Goal: Contribute content: Contribute content

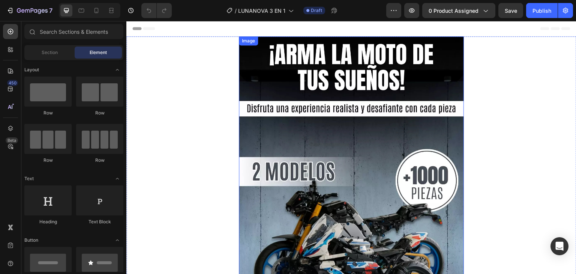
click at [311, 77] on img at bounding box center [351, 190] width 225 height 308
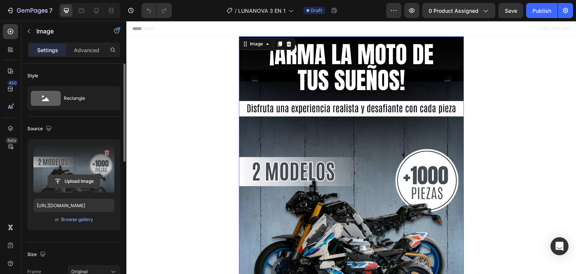
click at [75, 175] on input "file" at bounding box center [74, 181] width 52 height 13
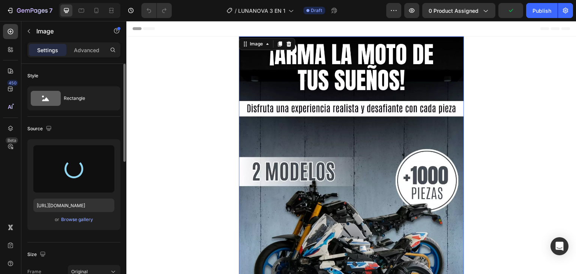
type input "[URL][DOMAIN_NAME]"
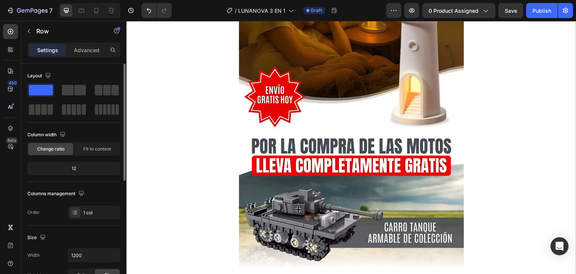
scroll to position [225, 0]
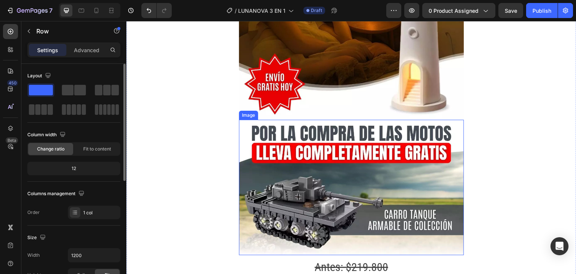
click at [403, 151] on img at bounding box center [351, 187] width 225 height 135
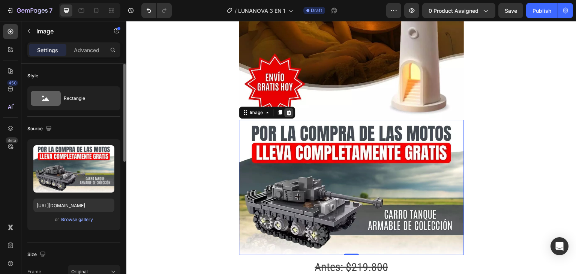
click at [290, 110] on icon at bounding box center [289, 112] width 5 height 5
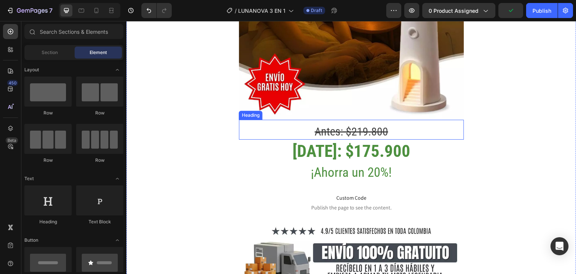
click at [385, 123] on h2 "Antes: $219.800" at bounding box center [351, 131] width 225 height 16
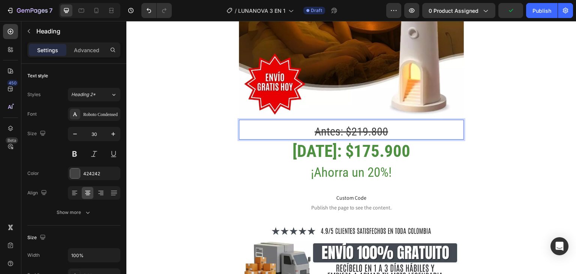
click at [382, 125] on s "Antes: $219.800" at bounding box center [352, 131] width 74 height 13
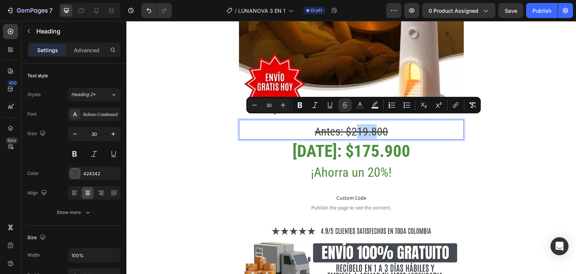
drag, startPoint x: 373, startPoint y: 124, endPoint x: 351, endPoint y: 127, distance: 21.6
click at [351, 127] on s "Antes: $219.800" at bounding box center [352, 131] width 74 height 13
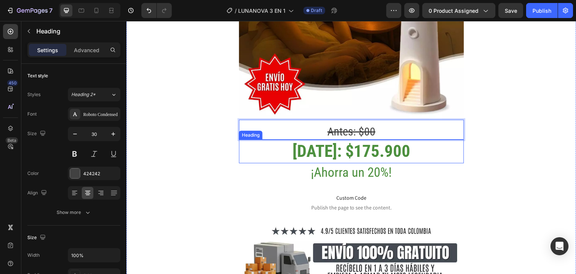
click at [350, 144] on h2 "[DATE]: $175.900" at bounding box center [351, 152] width 225 height 24
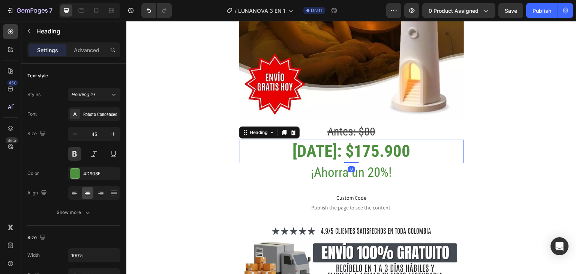
click at [344, 145] on h2 "[DATE]: $175.900" at bounding box center [351, 152] width 225 height 24
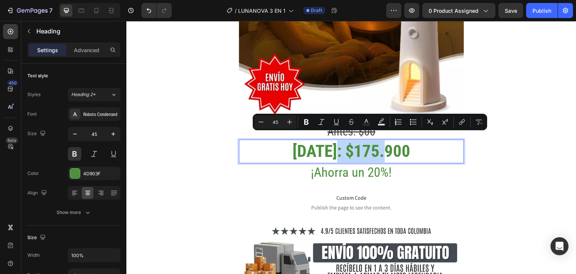
drag, startPoint x: 344, startPoint y: 145, endPoint x: 369, endPoint y: 143, distance: 25.2
click at [369, 143] on p "[DATE]: $175.900" at bounding box center [352, 151] width 224 height 22
click at [375, 143] on p "[DATE]: $175.900" at bounding box center [352, 151] width 224 height 22
click at [379, 142] on p "[DATE]: $175.900" at bounding box center [352, 151] width 224 height 22
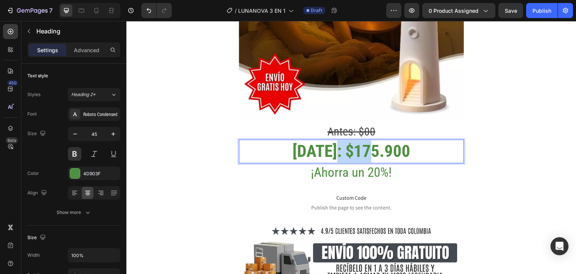
drag, startPoint x: 381, startPoint y: 143, endPoint x: 344, endPoint y: 144, distance: 36.8
click at [344, 144] on p "[DATE]: $175.900" at bounding box center [352, 151] width 224 height 22
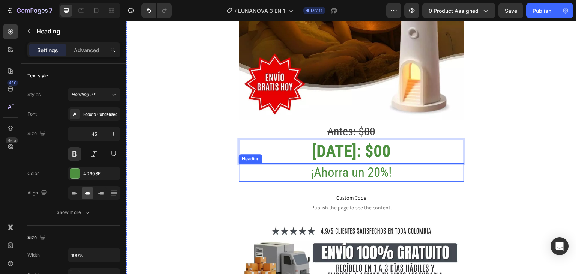
click at [375, 163] on h2 "¡Ahorra un 20%!" at bounding box center [351, 172] width 225 height 19
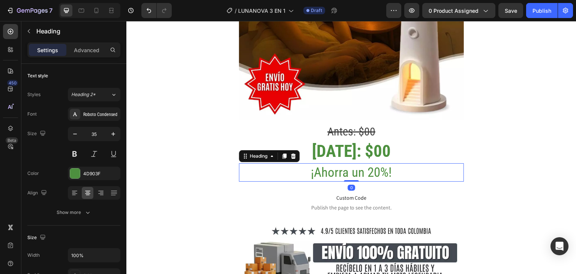
click at [373, 165] on h2 "¡Ahorra un 20%!" at bounding box center [351, 172] width 225 height 19
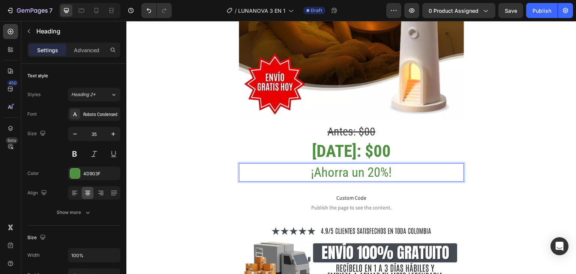
click at [377, 164] on p "¡Ahorra un 20%!" at bounding box center [352, 172] width 224 height 17
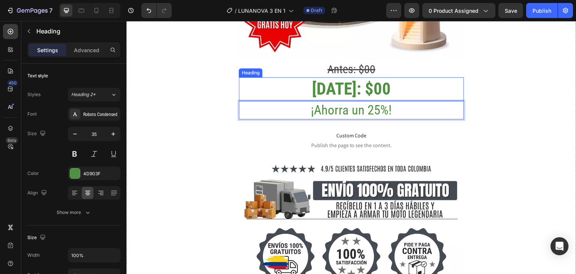
scroll to position [300, 0]
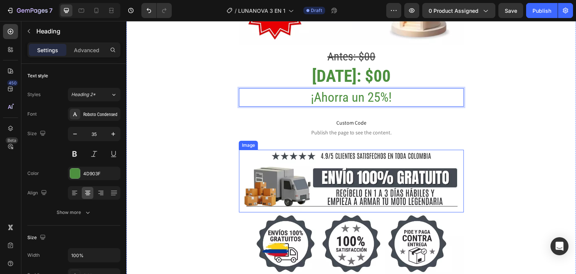
click at [357, 171] on img at bounding box center [351, 181] width 225 height 63
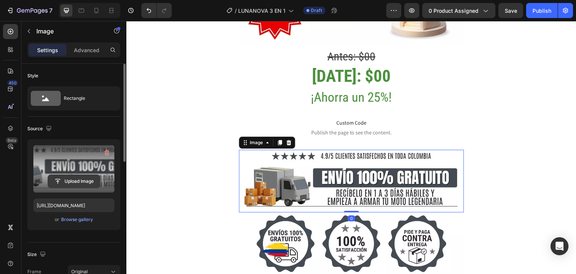
click at [86, 177] on input "file" at bounding box center [74, 181] width 52 height 13
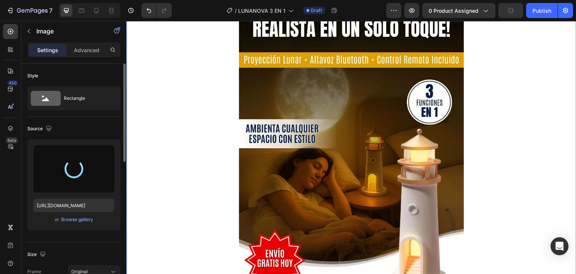
scroll to position [0, 0]
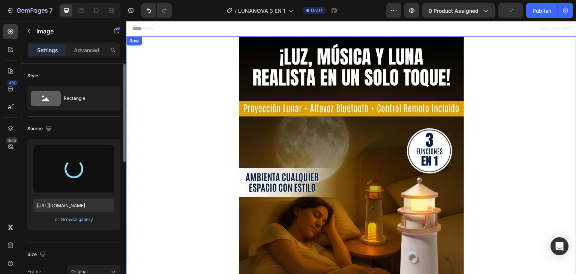
type input "[URL][DOMAIN_NAME]"
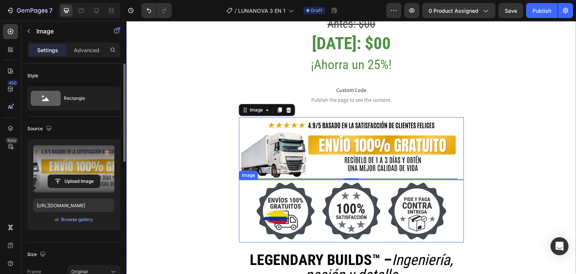
scroll to position [300, 0]
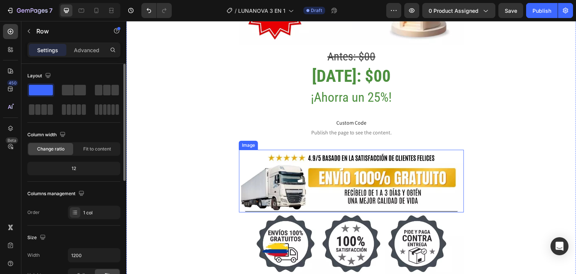
click at [310, 224] on img at bounding box center [351, 243] width 225 height 63
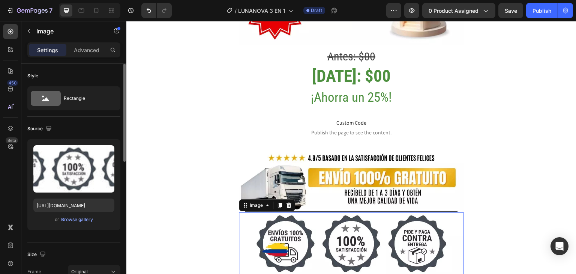
scroll to position [375, 0]
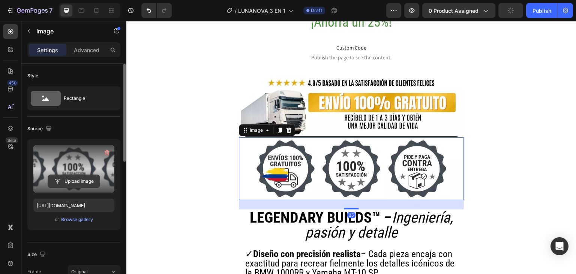
click at [80, 178] on input "file" at bounding box center [74, 181] width 52 height 13
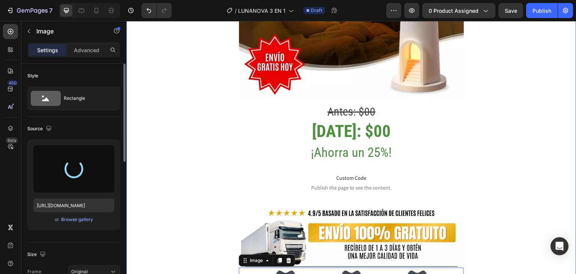
scroll to position [225, 0]
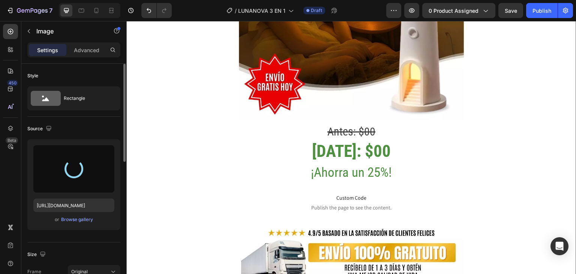
type input "[URL][DOMAIN_NAME]"
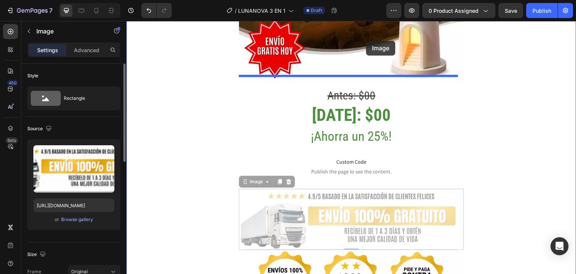
scroll to position [219, 0]
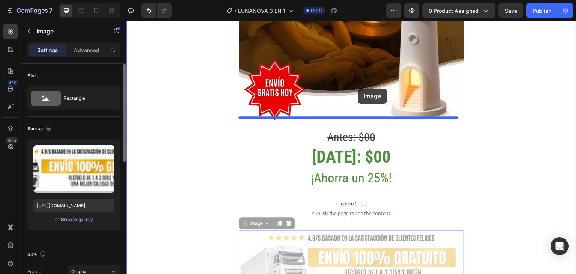
drag, startPoint x: 344, startPoint y: 180, endPoint x: 358, endPoint y: 89, distance: 91.9
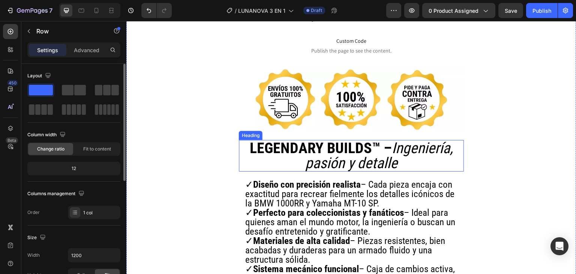
scroll to position [519, 0]
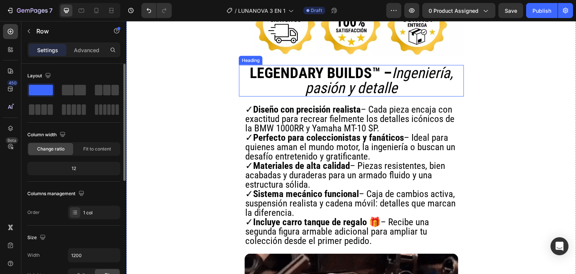
click at [291, 64] on strong "LEGENDARY BUILDS™ –" at bounding box center [321, 73] width 142 height 18
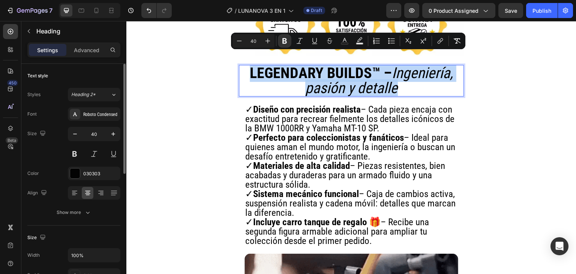
drag, startPoint x: 245, startPoint y: 60, endPoint x: 405, endPoint y: 78, distance: 160.8
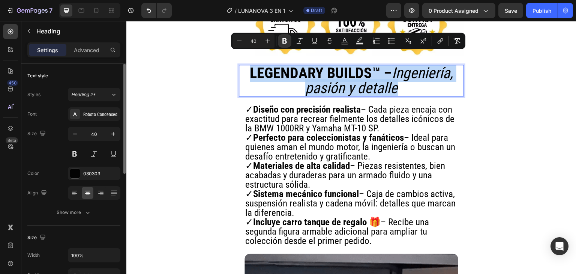
click at [405, 78] on h2 "LEGENDARY BUILDS™ – Ingeniería, pasión y detalle" at bounding box center [352, 81] width 214 height 32
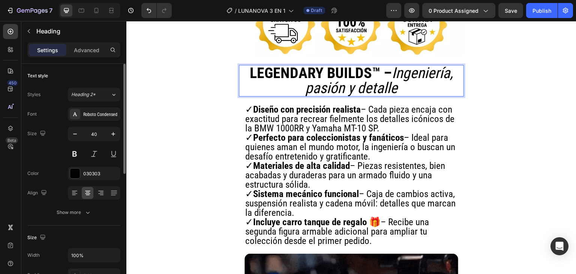
scroll to position [1, 0]
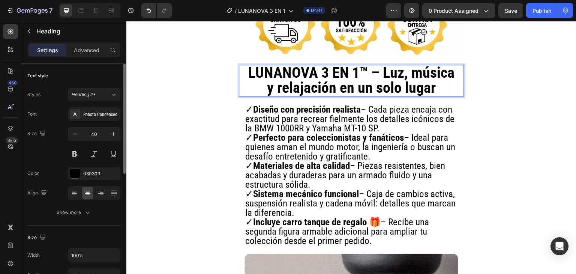
click at [383, 64] on strong "LUNANOVA 3 EN 1™ – Luz, música y relajación en un solo lugar" at bounding box center [351, 80] width 207 height 33
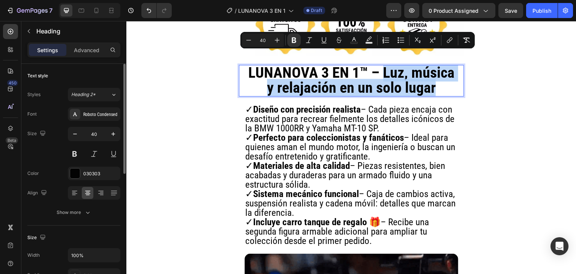
drag, startPoint x: 387, startPoint y: 63, endPoint x: 432, endPoint y: 80, distance: 47.9
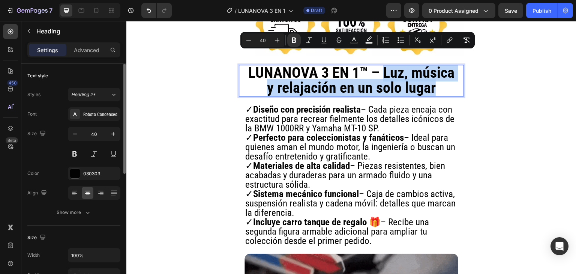
click at [432, 80] on strong "LUNANOVA 3 EN 1™ – Luz, música y relajación en un solo lugar" at bounding box center [351, 80] width 207 height 33
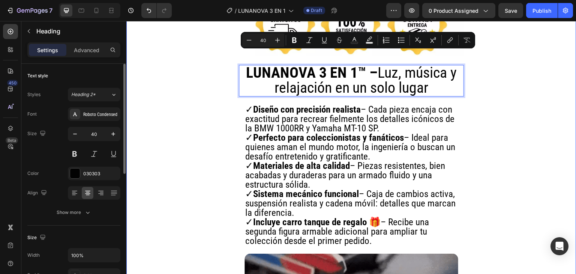
click at [258, 140] on h2 "✓ Diseño con precisión realista – Cada pieza encaja con exactitud para recrear …" at bounding box center [352, 175] width 214 height 142
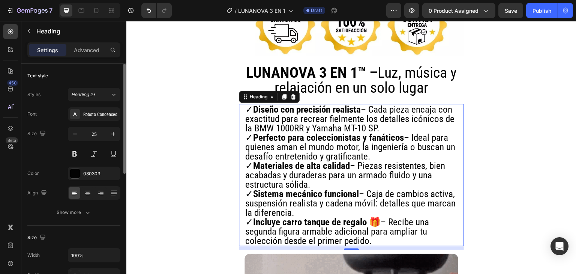
click at [258, 140] on h2 "✓ Diseño con precisión realista – Cada pieza encaja con exactitud para recrear …" at bounding box center [352, 175] width 214 height 142
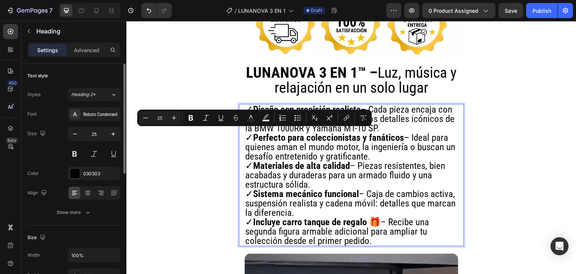
click at [260, 157] on p "✓ Diseño con precisión realista – Cada pieza encaja con exactitud para recrear …" at bounding box center [351, 175] width 212 height 141
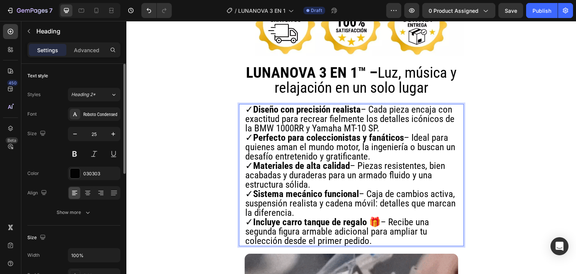
drag, startPoint x: 245, startPoint y: 99, endPoint x: 429, endPoint y: 225, distance: 222.9
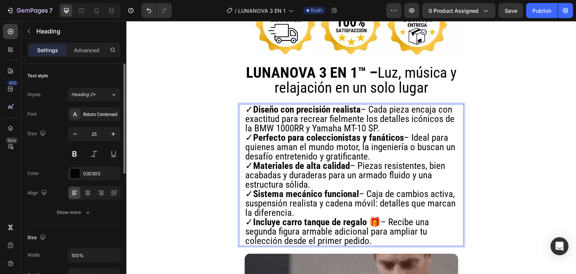
click at [429, 225] on h2 "✓ Diseño con precisión realista – Cada pieza encaja con exactitud para recrear …" at bounding box center [352, 175] width 214 height 142
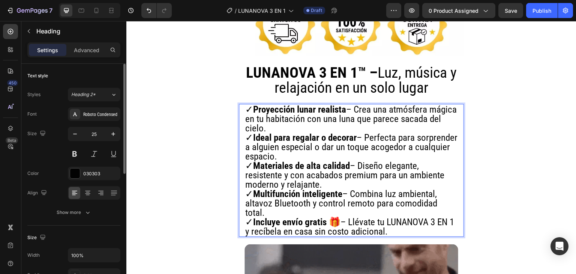
drag, startPoint x: 414, startPoint y: 214, endPoint x: 246, endPoint y: 212, distance: 167.7
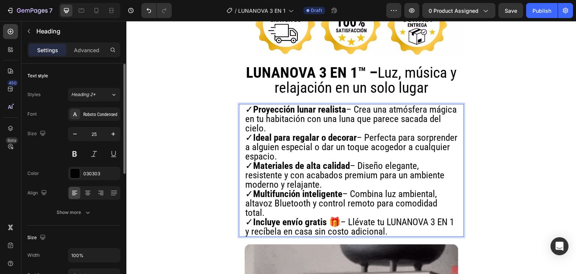
click at [245, 213] on h2 "✓ Proyección lunar realista – Crea una atmósfera mágica en tu habitación con un…" at bounding box center [352, 170] width 214 height 133
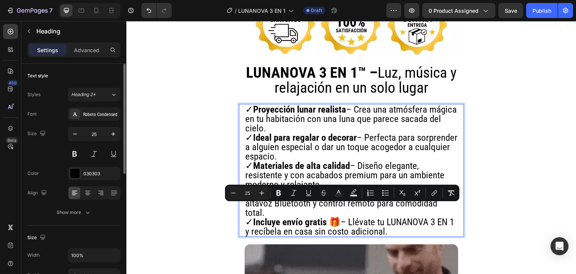
drag, startPoint x: 246, startPoint y: 212, endPoint x: 416, endPoint y: 225, distance: 169.6
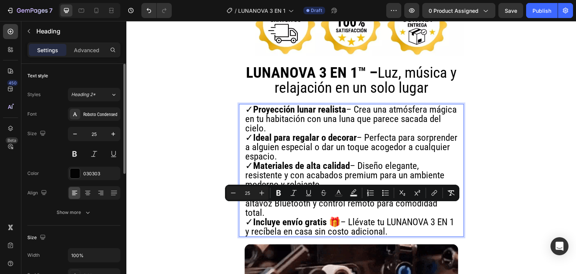
click at [416, 225] on h2 "✓ Proyección lunar realista – Crea una atmósfera mágica en tu habitación con un…" at bounding box center [352, 170] width 214 height 133
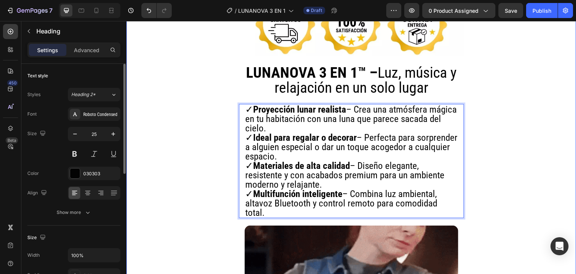
scroll to position [594, 0]
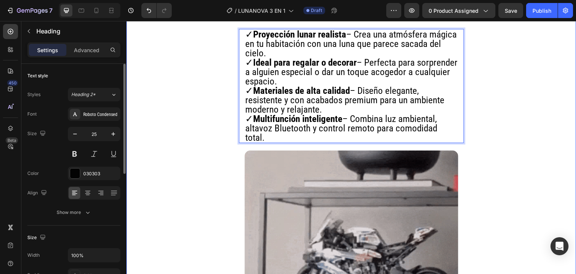
click at [365, 203] on img at bounding box center [352, 257] width 214 height 214
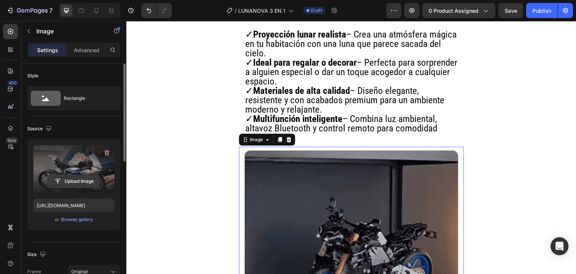
click at [63, 183] on input "file" at bounding box center [74, 181] width 52 height 13
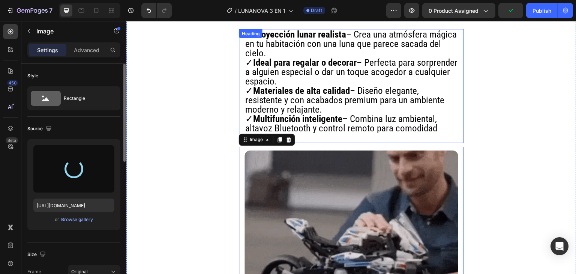
scroll to position [669, 0]
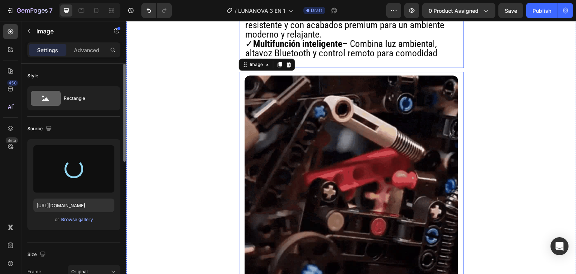
type input "[URL][DOMAIN_NAME]"
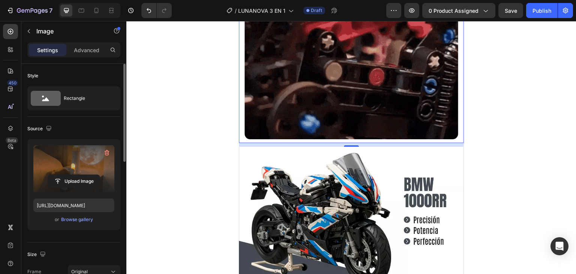
scroll to position [895, 0]
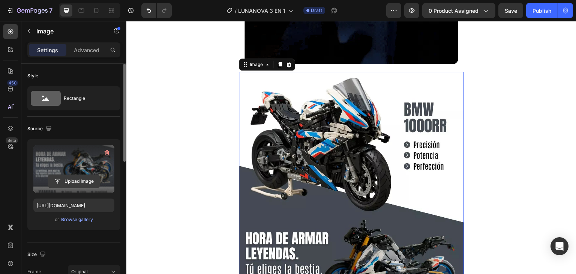
click at [71, 181] on input "file" at bounding box center [74, 181] width 52 height 13
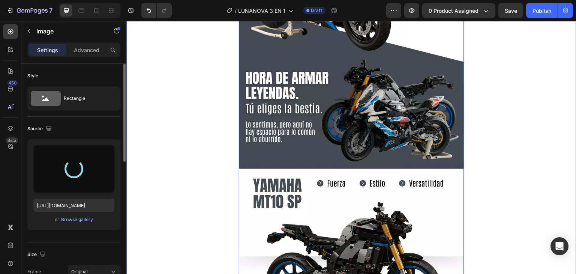
type input "[URL][DOMAIN_NAME]"
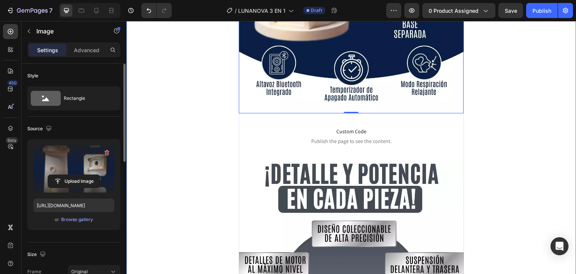
scroll to position [1345, 0]
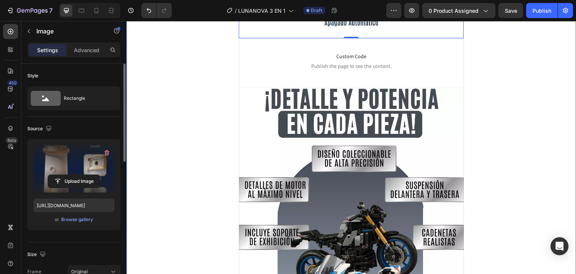
click at [284, 116] on img at bounding box center [351, 241] width 225 height 308
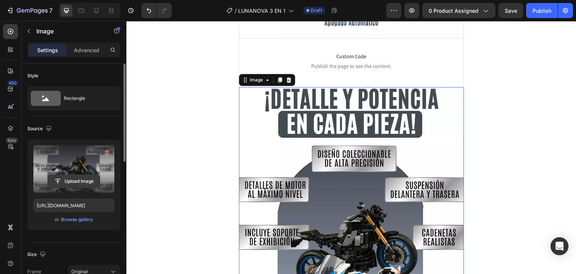
click at [77, 180] on input "file" at bounding box center [74, 181] width 52 height 13
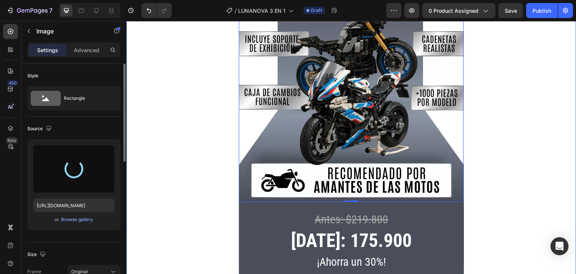
scroll to position [1570, 0]
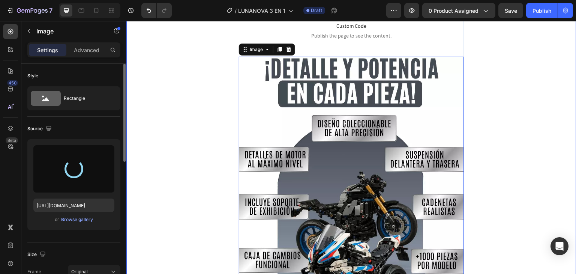
type input "[URL][DOMAIN_NAME]"
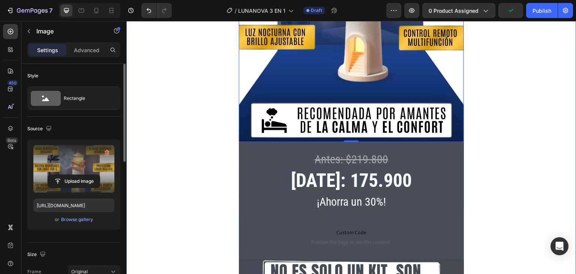
scroll to position [1645, 0]
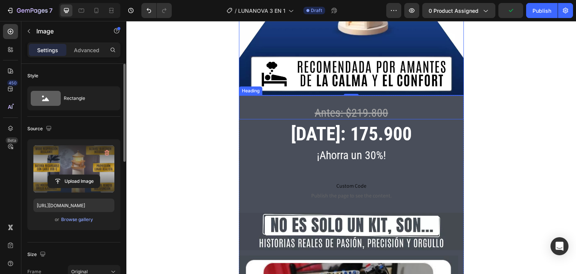
click at [243, 95] on h2 "Antes: $219.800" at bounding box center [351, 107] width 225 height 24
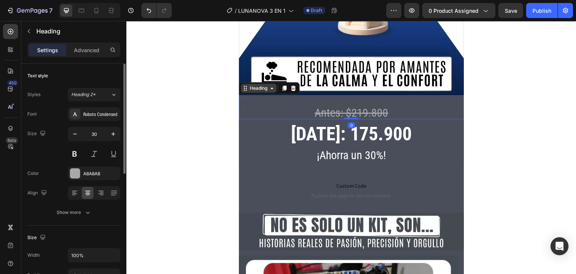
click at [248, 85] on div "Heading" at bounding box center [258, 88] width 21 height 7
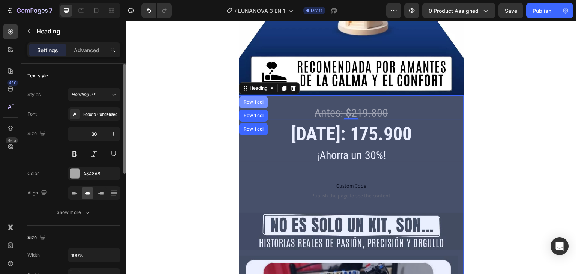
click at [249, 100] on div "Row 1 col" at bounding box center [253, 102] width 23 height 5
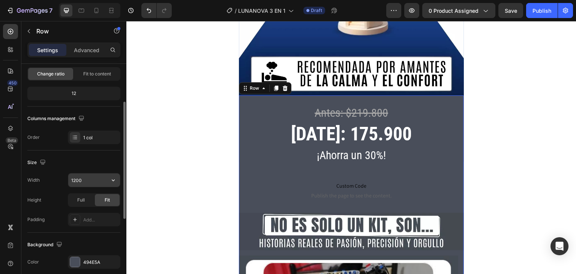
scroll to position [150, 0]
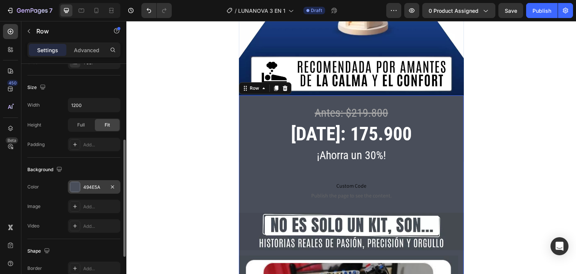
click at [72, 187] on div at bounding box center [75, 187] width 10 height 10
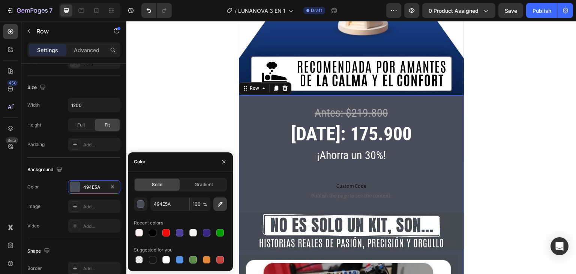
click at [225, 204] on button "button" at bounding box center [220, 204] width 14 height 14
type input "0A1E48"
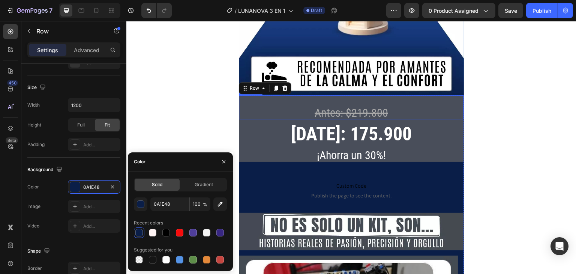
click at [445, 95] on h2 "Antes: $219.800" at bounding box center [351, 107] width 225 height 24
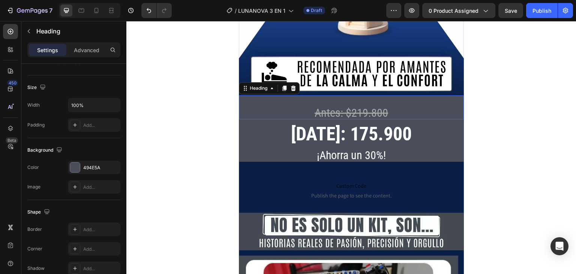
scroll to position [0, 0]
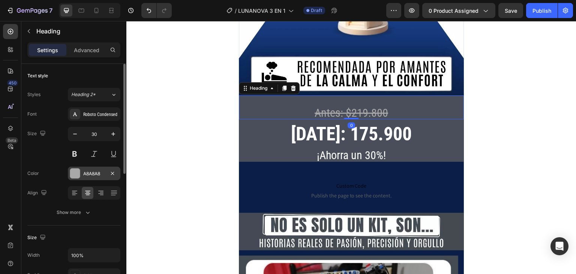
click at [78, 175] on div at bounding box center [75, 173] width 10 height 10
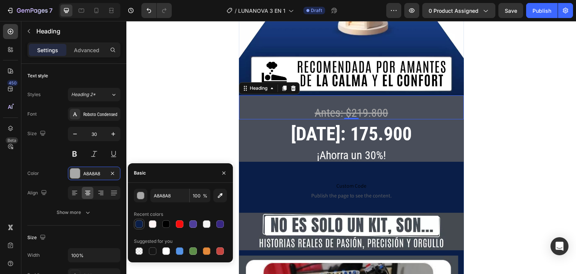
click at [141, 225] on div at bounding box center [139, 224] width 8 height 8
type input "0A1E48"
click at [149, 13] on icon "Undo/Redo" at bounding box center [149, 11] width 8 height 8
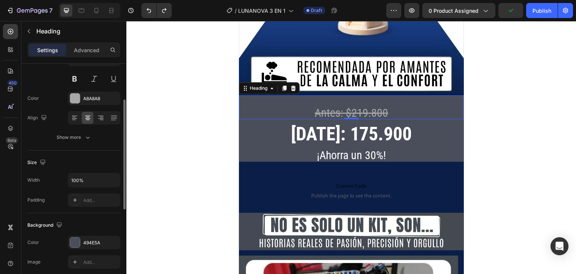
scroll to position [150, 0]
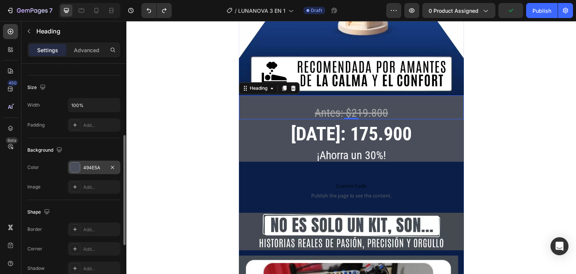
click at [70, 173] on div "494E5A" at bounding box center [94, 168] width 53 height 14
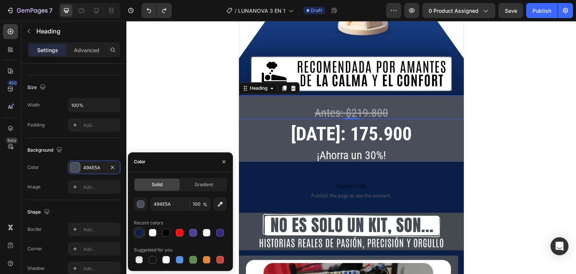
click at [137, 227] on div at bounding box center [139, 232] width 11 height 11
type input "0A1E48"
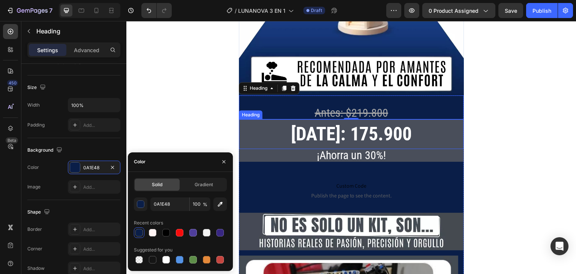
click at [263, 119] on h2 "[DATE]: 175.900" at bounding box center [351, 134] width 225 height 30
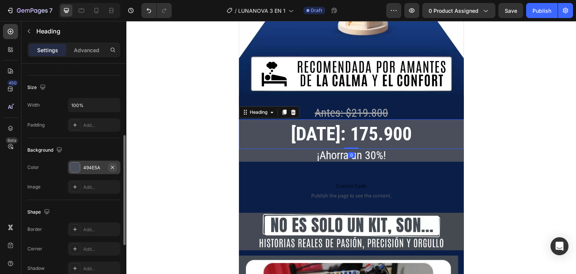
click at [112, 168] on icon "button" at bounding box center [113, 167] width 6 height 6
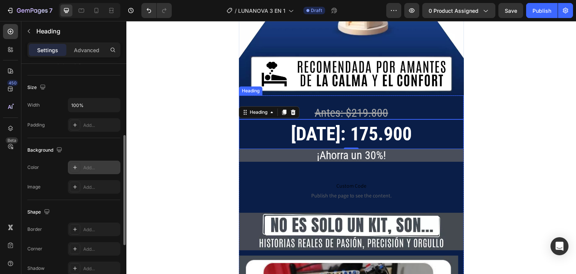
click at [433, 95] on h2 "Antes: $219.800" at bounding box center [351, 107] width 225 height 24
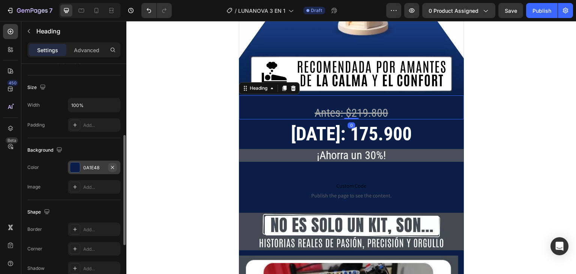
click at [113, 169] on icon "button" at bounding box center [113, 167] width 6 height 6
click at [414, 149] on h2 "¡Ahorra un 30%!" at bounding box center [351, 155] width 225 height 13
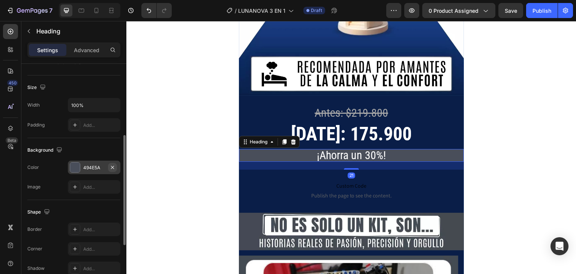
click at [113, 165] on icon "button" at bounding box center [112, 166] width 3 height 3
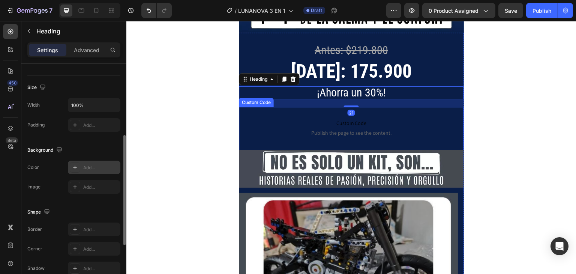
scroll to position [1720, 0]
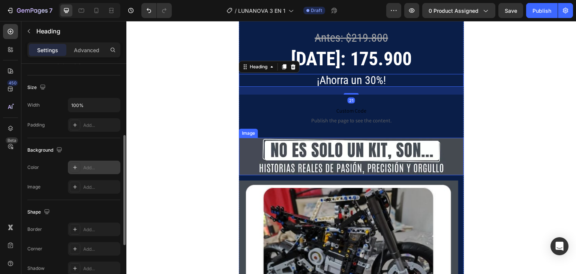
click at [307, 138] on img at bounding box center [351, 157] width 225 height 38
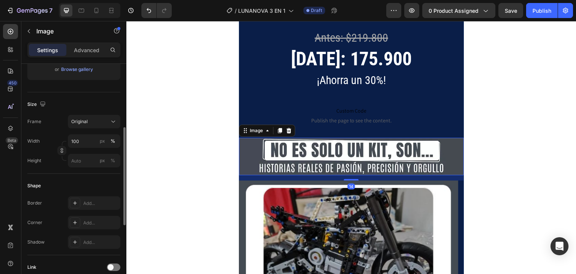
scroll to position [0, 0]
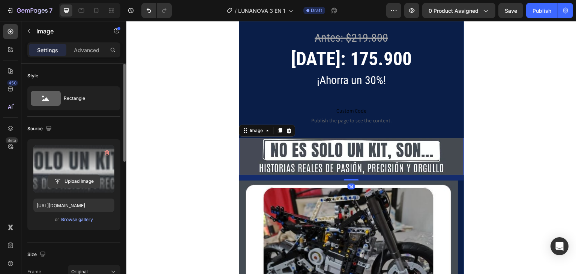
click at [69, 186] on input "file" at bounding box center [74, 181] width 52 height 13
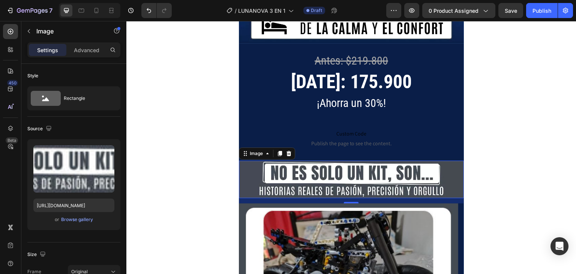
scroll to position [1720, 0]
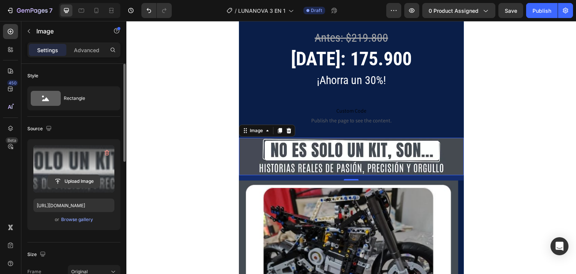
click at [70, 182] on input "file" at bounding box center [74, 181] width 52 height 13
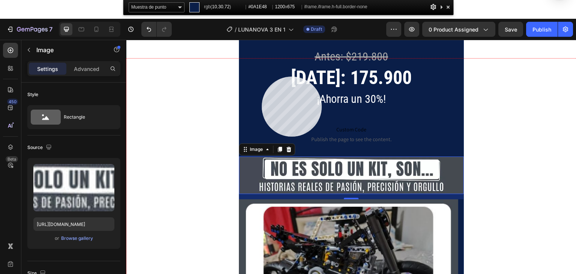
click at [262, 77] on div at bounding box center [351, 185] width 450 height 253
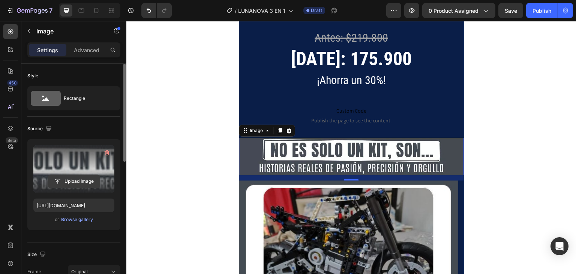
click at [81, 184] on input "file" at bounding box center [74, 181] width 52 height 13
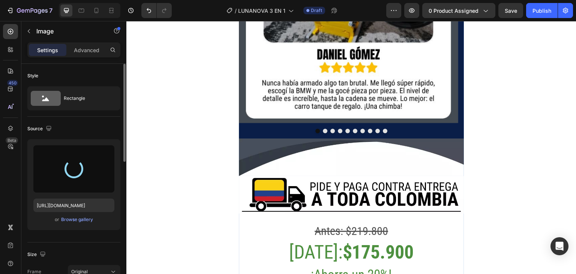
scroll to position [2020, 0]
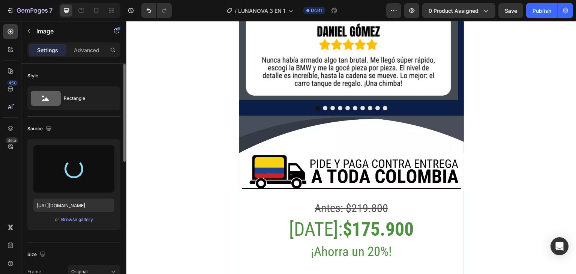
type input "[URL][DOMAIN_NAME]"
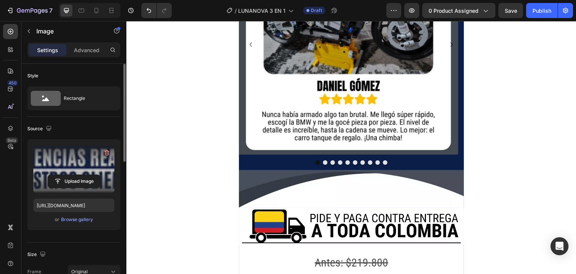
scroll to position [1945, 0]
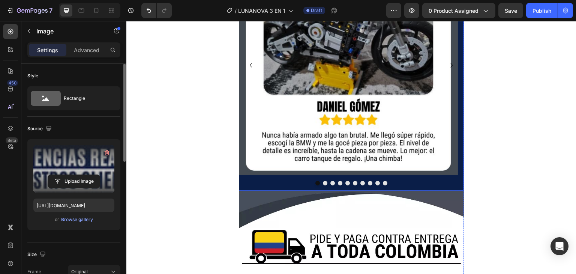
click at [288, 181] on div at bounding box center [351, 183] width 225 height 5
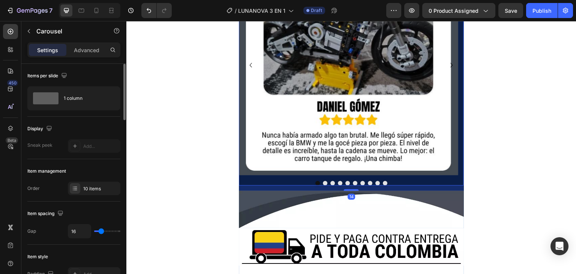
click at [279, 185] on div "14" at bounding box center [351, 187] width 225 height 5
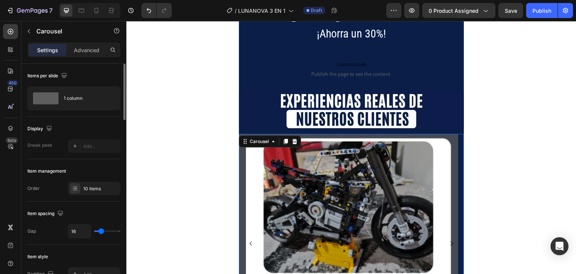
scroll to position [1720, 0]
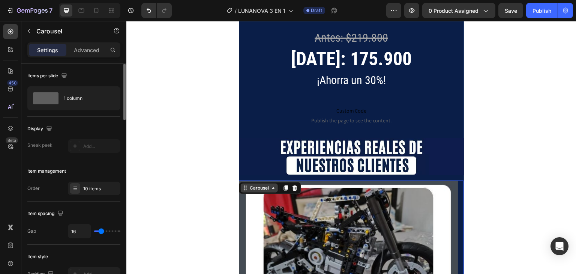
click at [261, 185] on div "Carousel" at bounding box center [259, 188] width 22 height 7
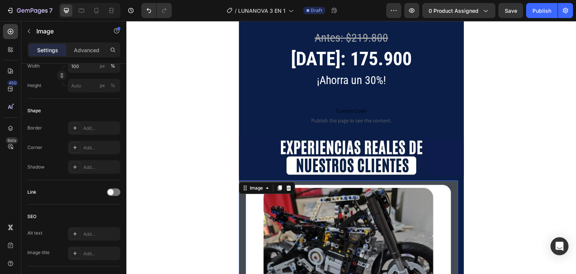
scroll to position [315, 0]
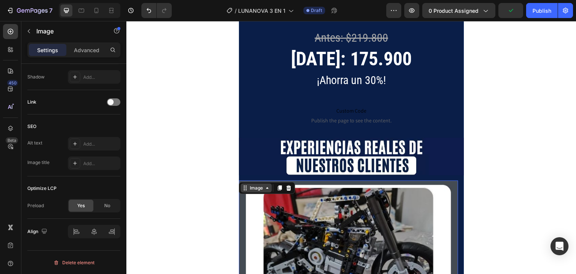
click at [247, 183] on div "Image" at bounding box center [256, 187] width 31 height 9
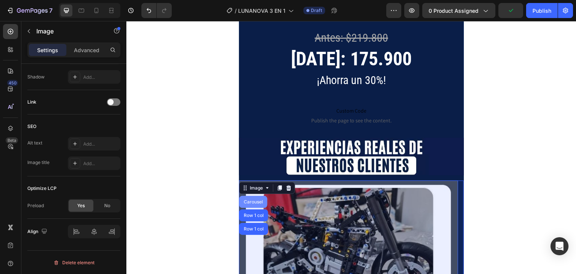
click at [257, 200] on div "Carousel" at bounding box center [253, 202] width 22 height 5
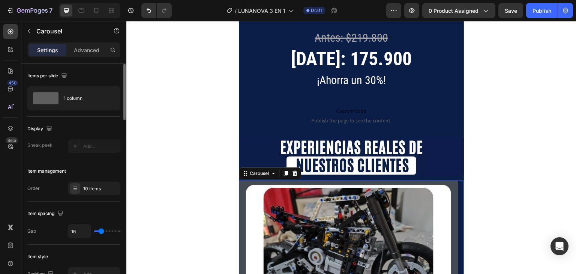
scroll to position [150, 0]
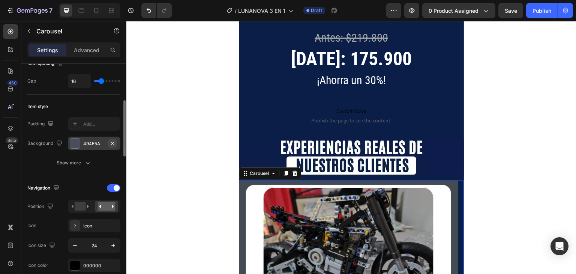
click at [114, 143] on icon "button" at bounding box center [113, 143] width 6 height 6
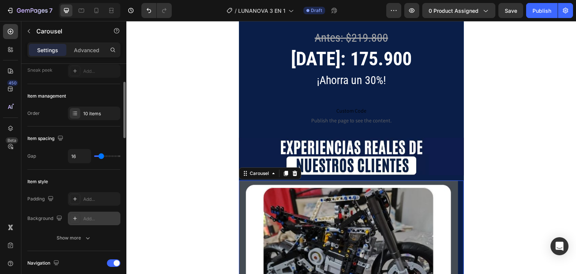
scroll to position [0, 0]
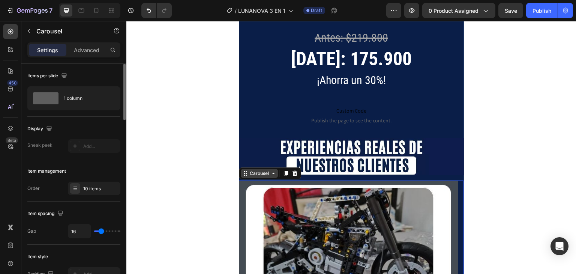
click at [257, 169] on div "Carousel" at bounding box center [259, 173] width 37 height 9
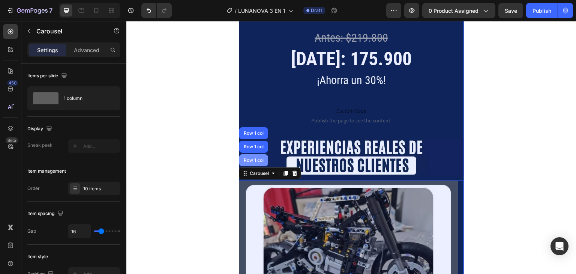
click at [258, 158] on div "Row 1 col" at bounding box center [253, 160] width 23 height 5
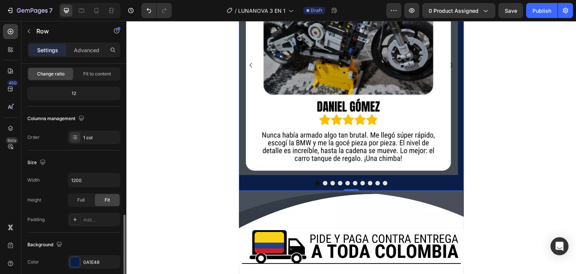
scroll to position [150, 0]
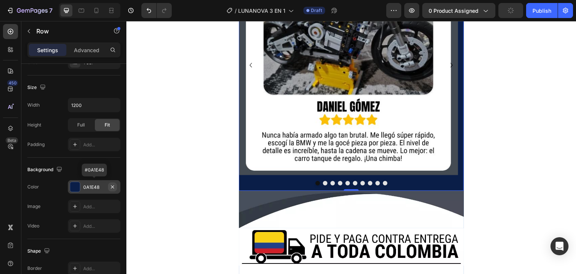
click at [114, 186] on icon "button" at bounding box center [113, 187] width 6 height 6
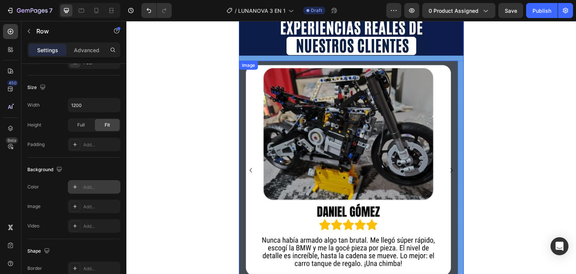
scroll to position [1720, 0]
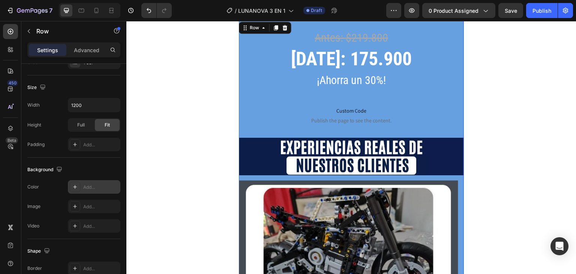
click at [77, 184] on icon at bounding box center [75, 187] width 6 height 6
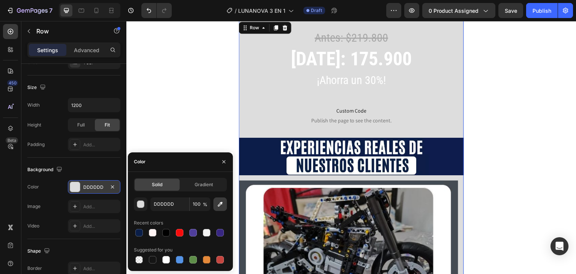
click at [219, 204] on icon "button" at bounding box center [220, 204] width 8 height 8
type input "0C1D49"
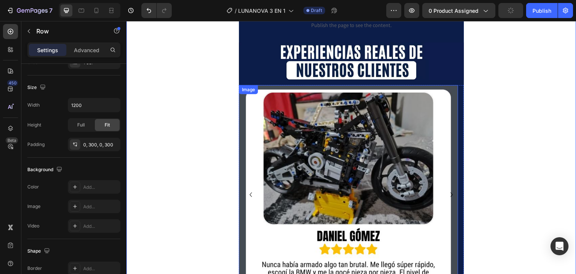
scroll to position [1795, 0]
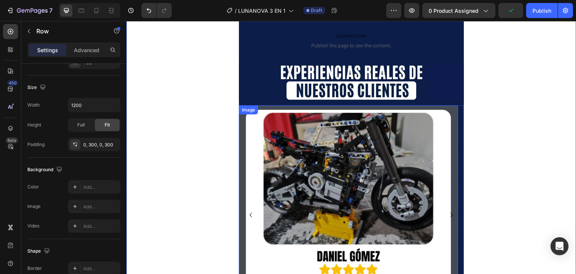
click at [242, 105] on img at bounding box center [348, 214] width 219 height 219
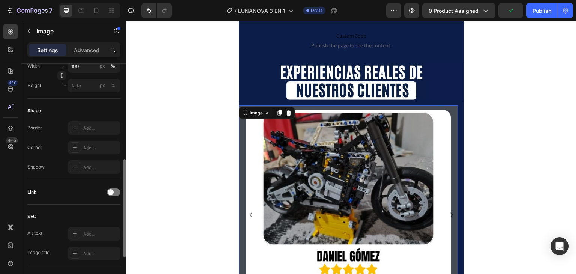
scroll to position [315, 0]
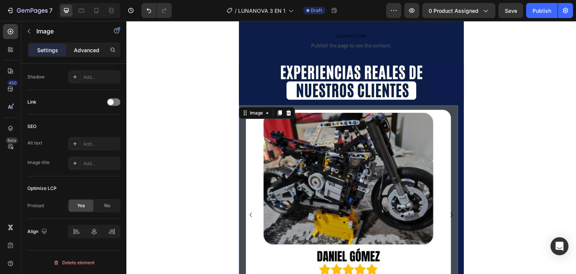
click at [75, 46] on p "Advanced" at bounding box center [87, 50] width 26 height 8
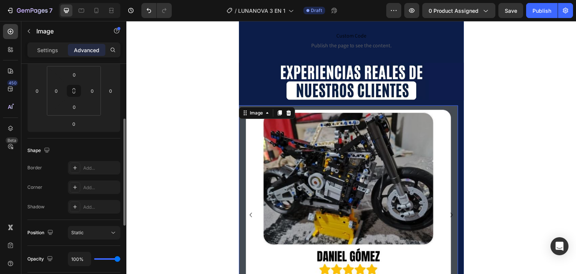
scroll to position [43, 0]
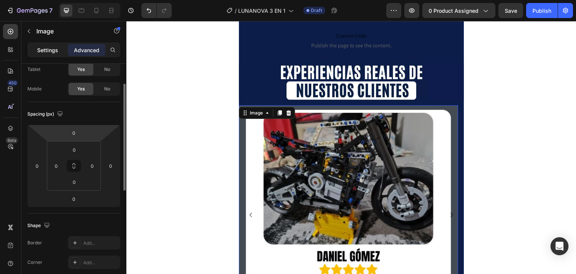
click at [59, 49] on div "Settings" at bounding box center [48, 50] width 38 height 12
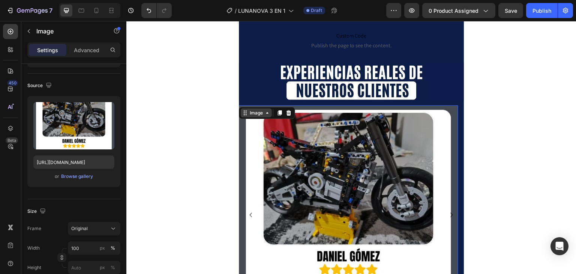
click at [258, 110] on div "Image" at bounding box center [256, 113] width 16 height 7
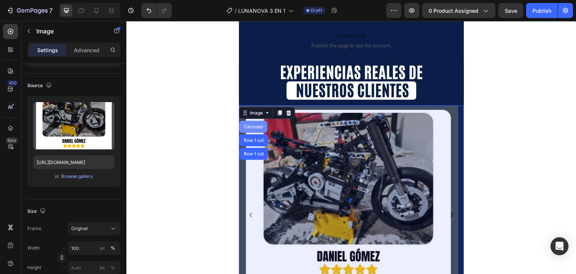
click at [255, 125] on div "Carousel" at bounding box center [253, 127] width 22 height 5
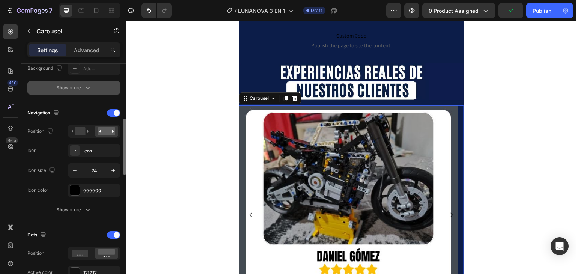
scroll to position [150, 0]
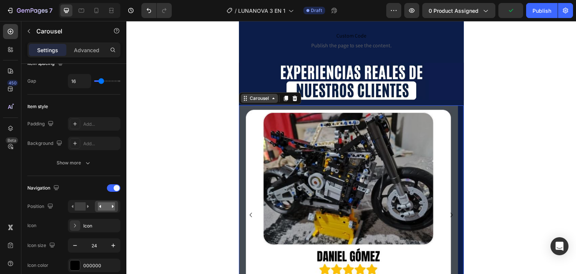
click at [263, 95] on div "Carousel" at bounding box center [259, 98] width 22 height 7
click at [290, 105] on img at bounding box center [348, 214] width 219 height 219
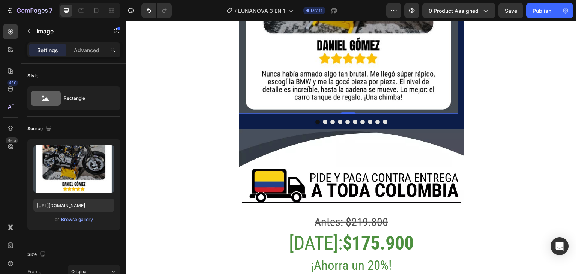
scroll to position [2020, 0]
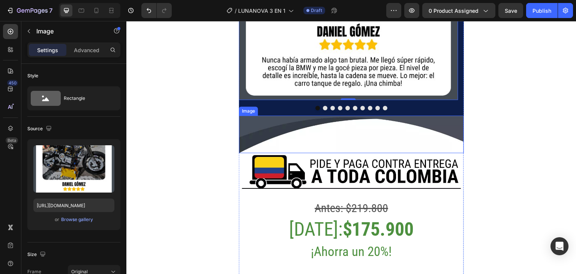
click at [317, 116] on img at bounding box center [351, 135] width 225 height 38
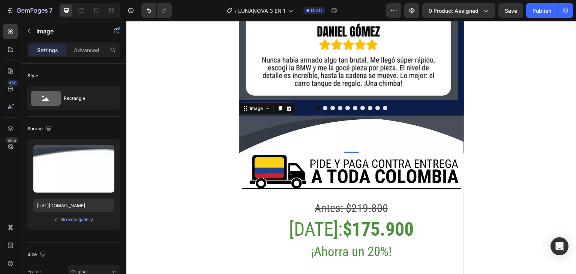
click at [300, 116] on img at bounding box center [351, 135] width 225 height 38
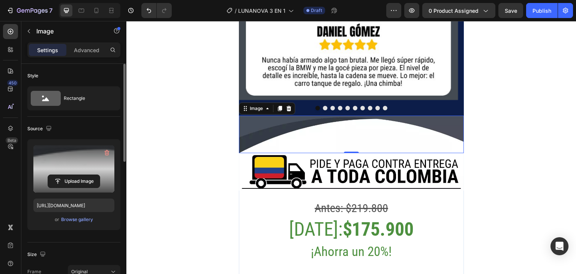
click at [67, 189] on label at bounding box center [73, 168] width 81 height 47
click at [67, 188] on input "file" at bounding box center [74, 181] width 52 height 13
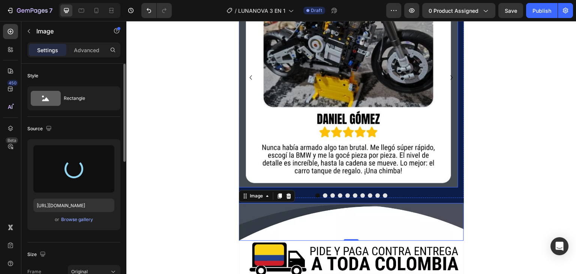
scroll to position [1945, 0]
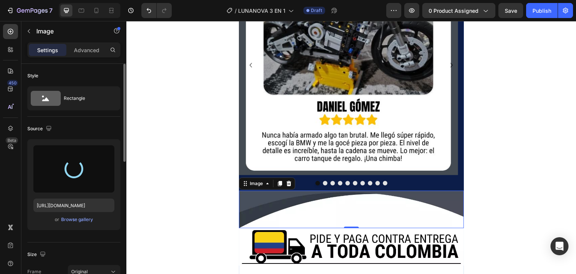
type input "[URL][DOMAIN_NAME]"
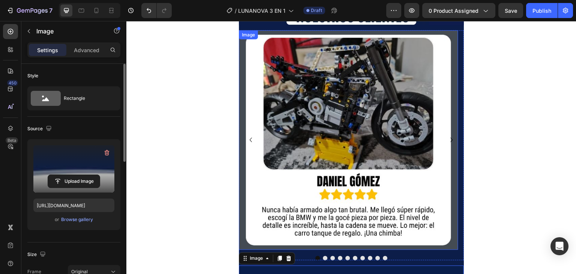
click at [324, 136] on img at bounding box center [348, 139] width 219 height 219
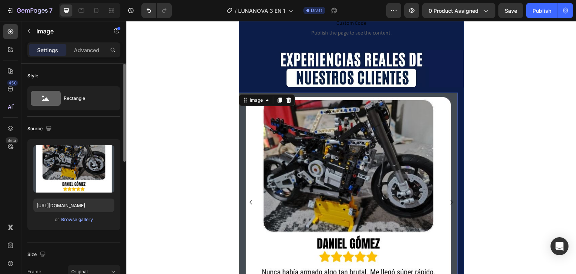
scroll to position [1795, 0]
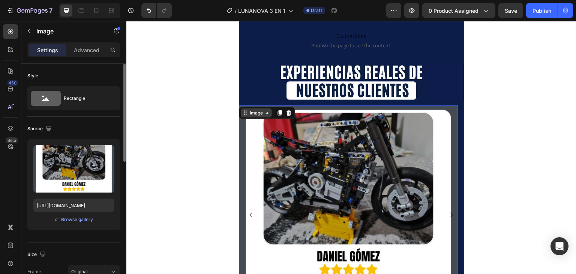
click at [260, 110] on div "Image" at bounding box center [256, 113] width 16 height 7
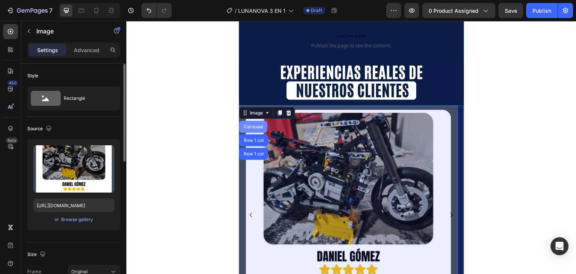
click at [255, 125] on div "Carousel" at bounding box center [253, 127] width 22 height 5
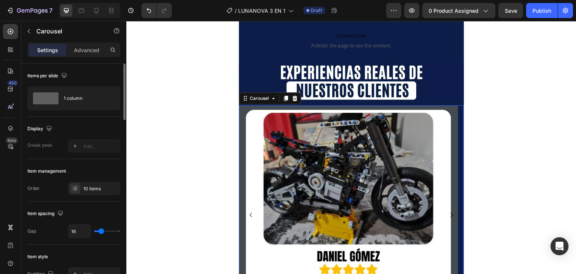
scroll to position [75, 0]
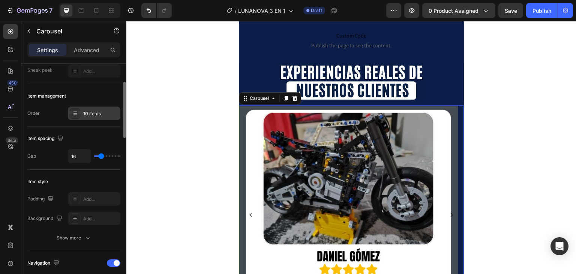
click at [93, 113] on div "10 items" at bounding box center [100, 113] width 35 height 7
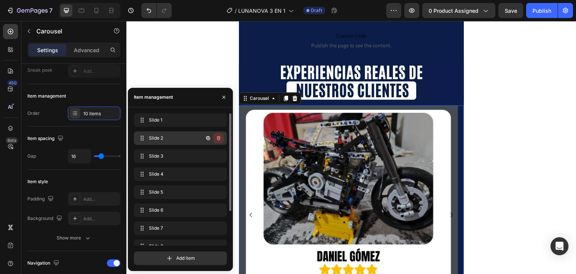
click at [219, 140] on icon "button" at bounding box center [219, 138] width 4 height 5
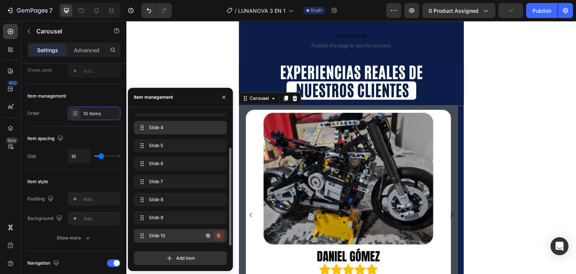
click at [218, 235] on icon "button" at bounding box center [219, 236] width 6 height 6
click at [218, 235] on div "Delete" at bounding box center [214, 235] width 14 height 7
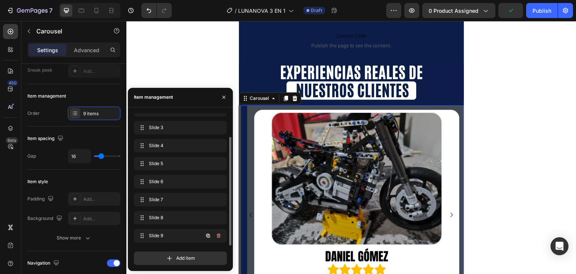
scroll to position [29, 0]
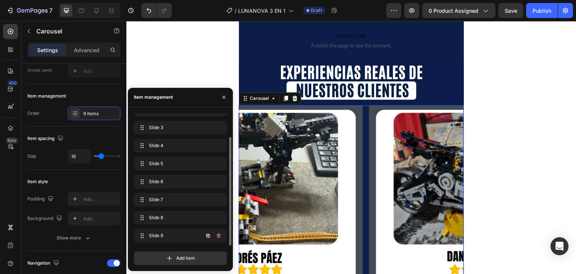
click at [218, 235] on icon "button" at bounding box center [218, 236] width 0 height 2
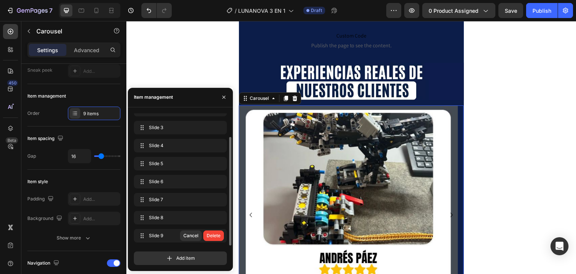
click at [218, 235] on div "Delete" at bounding box center [214, 235] width 14 height 7
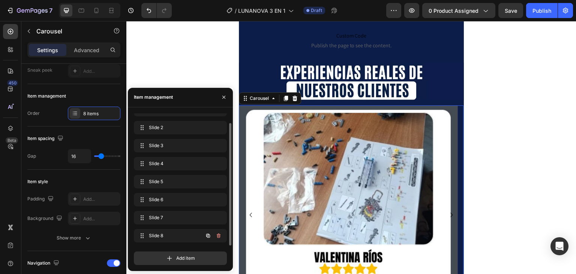
scroll to position [11, 0]
click at [218, 235] on icon "button" at bounding box center [218, 236] width 0 height 2
click at [218, 235] on div "Delete" at bounding box center [214, 235] width 14 height 7
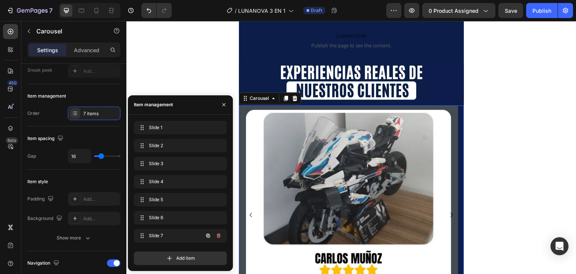
scroll to position [0, 0]
click at [218, 235] on icon "button" at bounding box center [218, 236] width 0 height 2
click at [218, 235] on div "Delete" at bounding box center [214, 235] width 14 height 7
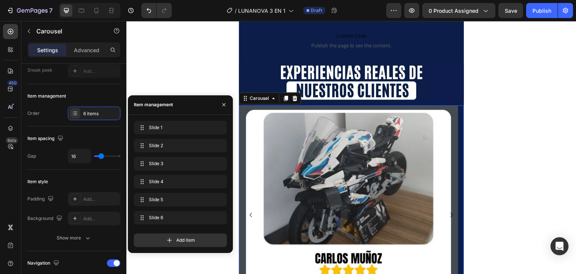
click at [218, 235] on div "Add item" at bounding box center [180, 237] width 93 height 20
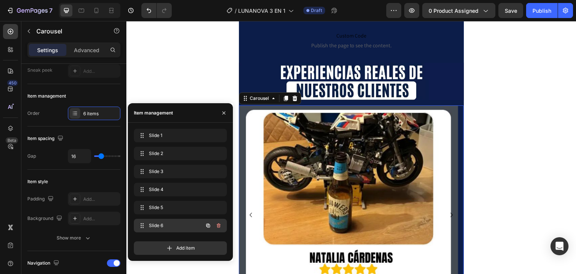
click at [218, 227] on icon "button" at bounding box center [219, 225] width 6 height 6
click at [218, 227] on div "Delete" at bounding box center [214, 225] width 14 height 7
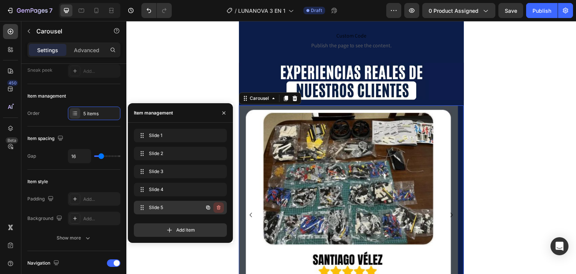
click at [221, 210] on icon "button" at bounding box center [219, 207] width 6 height 6
click at [220, 209] on div "Delete" at bounding box center [214, 207] width 14 height 7
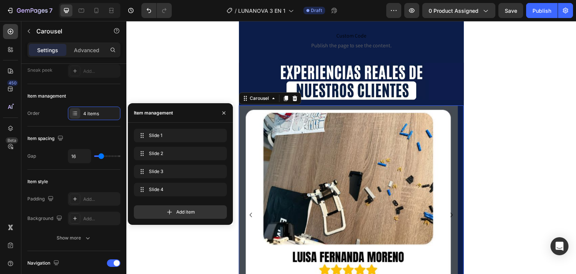
click at [279, 155] on img at bounding box center [348, 214] width 219 height 219
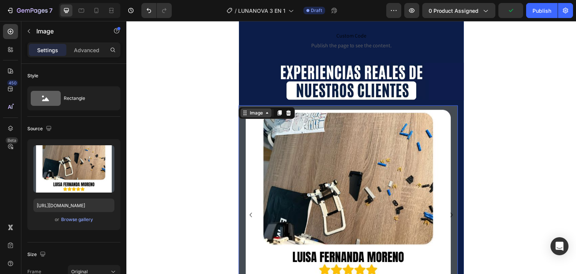
click at [260, 110] on div "Image" at bounding box center [256, 113] width 16 height 7
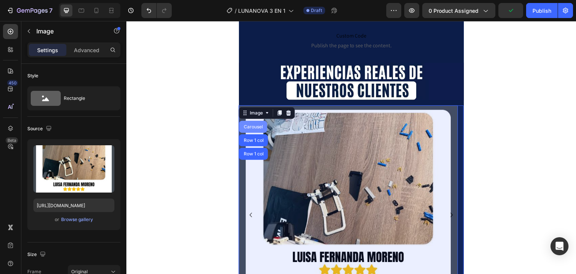
click at [253, 121] on div "Carousel" at bounding box center [253, 127] width 28 height 12
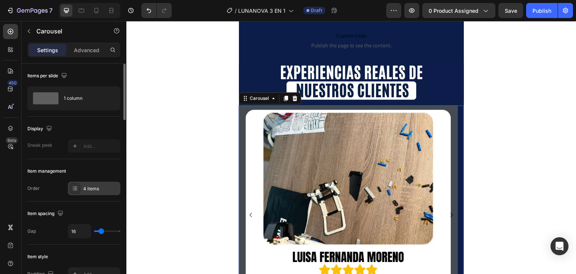
click at [83, 190] on div "4 items" at bounding box center [94, 189] width 53 height 14
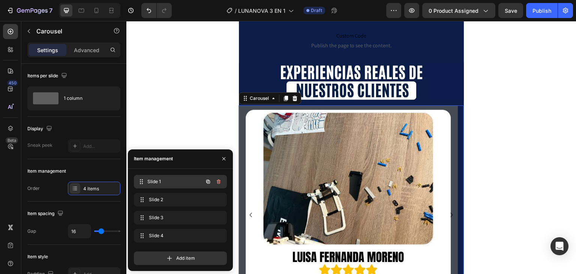
click at [170, 182] on span "Slide 1" at bounding box center [175, 181] width 56 height 7
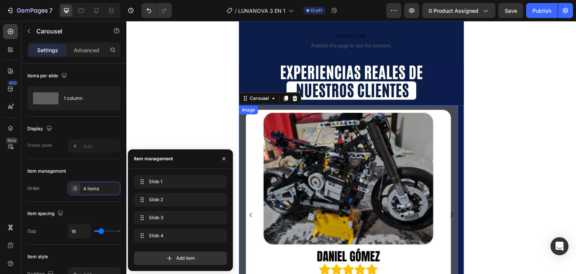
click at [313, 144] on img at bounding box center [348, 214] width 219 height 219
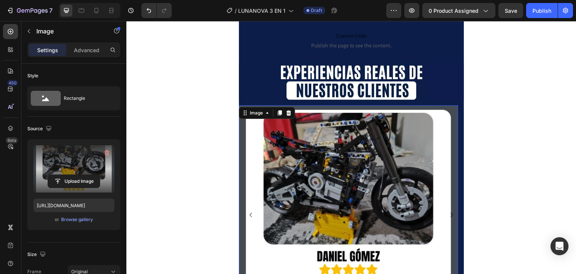
click at [77, 171] on label at bounding box center [73, 168] width 81 height 47
click at [77, 175] on input "file" at bounding box center [74, 181] width 52 height 13
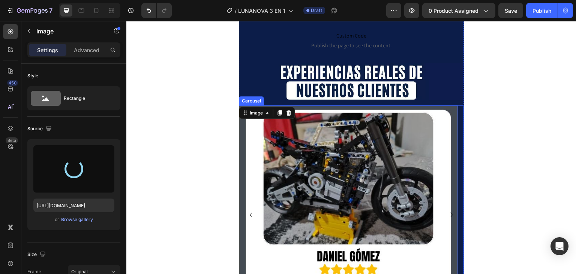
type input "[URL][DOMAIN_NAME]"
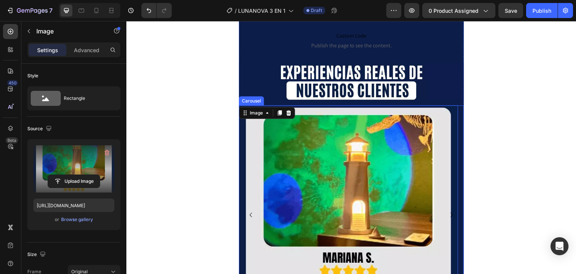
click at [448, 210] on icon "Carousel Next Arrow" at bounding box center [451, 214] width 9 height 9
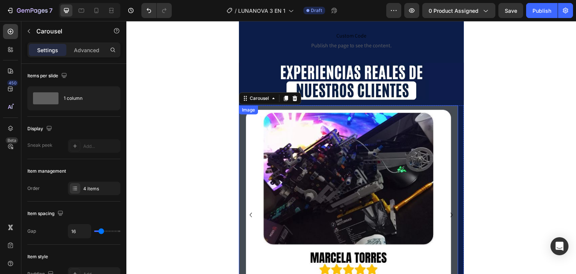
click at [393, 148] on img at bounding box center [348, 214] width 219 height 219
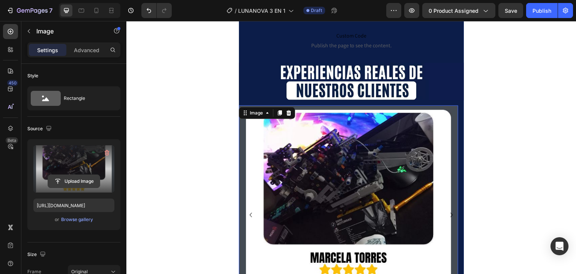
click at [84, 188] on button "Upload Image" at bounding box center [74, 181] width 53 height 14
click at [102, 180] on div "Upload Image" at bounding box center [73, 181] width 81 height 14
click at [91, 179] on input "file" at bounding box center [74, 181] width 52 height 13
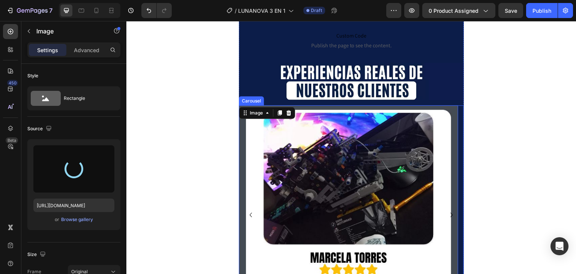
type input "[URL][DOMAIN_NAME]"
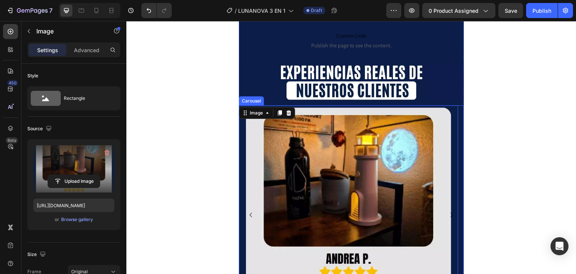
click at [251, 210] on icon "Carousel Back Arrow" at bounding box center [250, 214] width 9 height 9
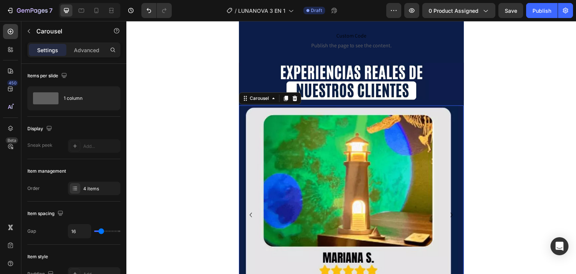
click at [447, 210] on icon "Carousel Next Arrow" at bounding box center [451, 214] width 9 height 9
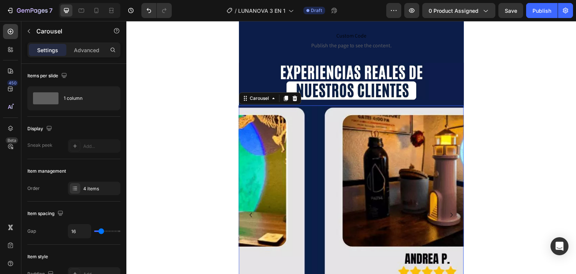
click at [447, 210] on icon "Carousel Next Arrow" at bounding box center [451, 214] width 9 height 9
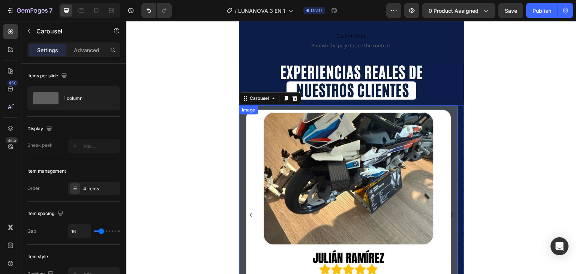
click at [383, 147] on img at bounding box center [348, 214] width 219 height 219
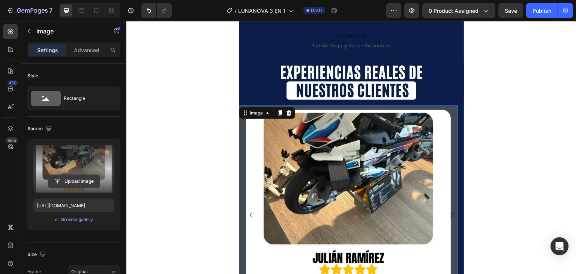
click at [78, 174] on button "Upload Image" at bounding box center [74, 181] width 53 height 14
click at [80, 185] on input "file" at bounding box center [74, 181] width 52 height 13
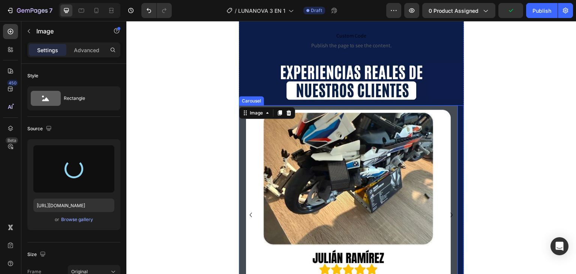
type input "[URL][DOMAIN_NAME]"
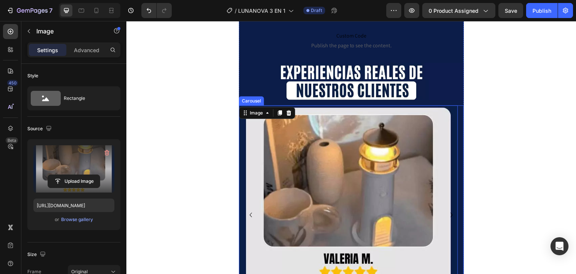
click at [447, 210] on icon "Carousel Next Arrow" at bounding box center [451, 214] width 9 height 9
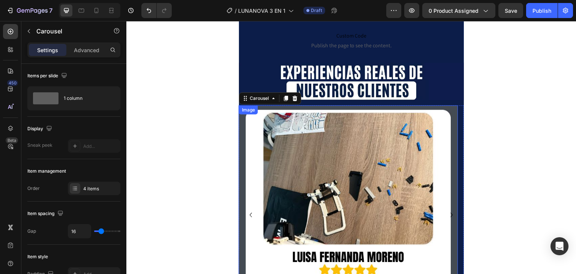
click at [354, 165] on img at bounding box center [348, 214] width 219 height 219
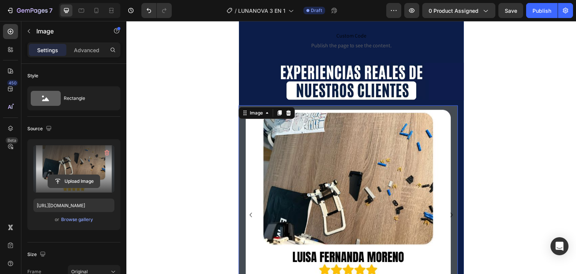
click at [84, 182] on input "file" at bounding box center [74, 181] width 52 height 13
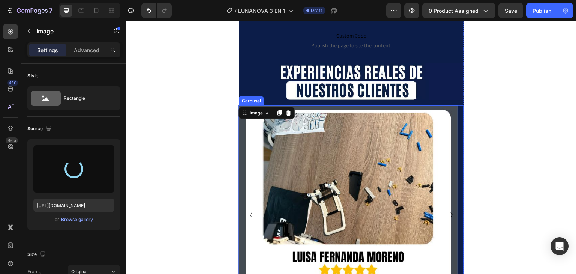
type input "[URL][DOMAIN_NAME]"
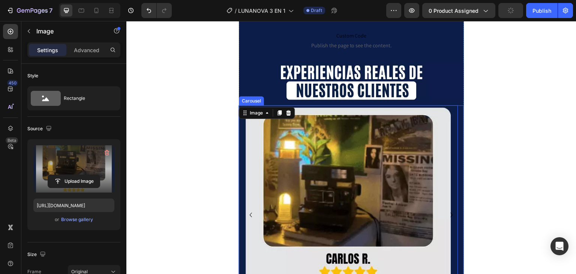
click at [451, 213] on icon "Carousel Next Arrow" at bounding box center [452, 215] width 2 height 5
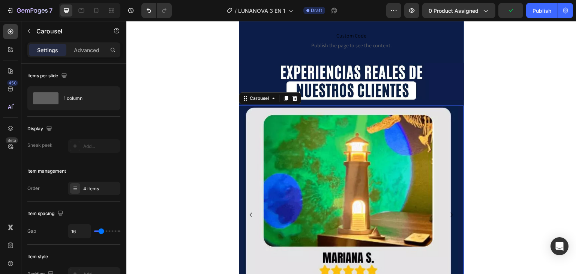
click at [451, 213] on icon "Carousel Next Arrow" at bounding box center [452, 215] width 2 height 5
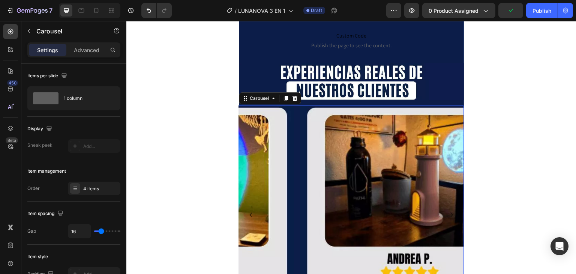
click at [451, 213] on icon "Carousel Next Arrow" at bounding box center [452, 215] width 2 height 5
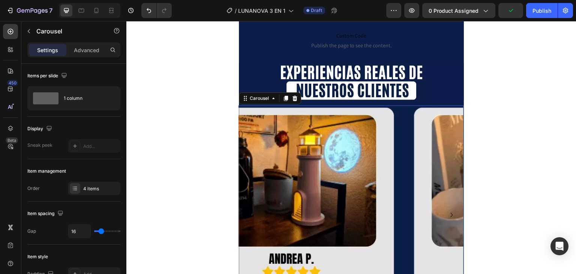
click at [451, 213] on icon "Carousel Next Arrow" at bounding box center [452, 215] width 2 height 5
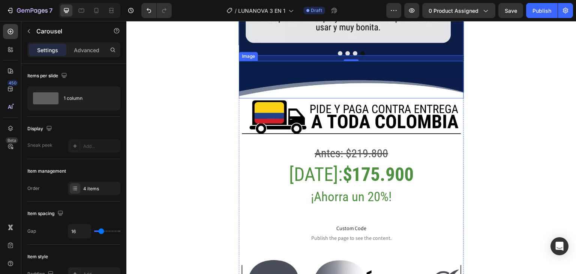
scroll to position [2095, 0]
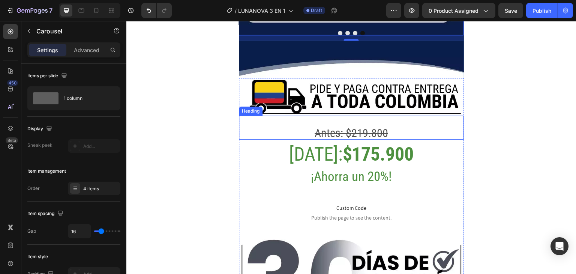
click at [381, 126] on s "Antes: $219.800" at bounding box center [352, 132] width 74 height 13
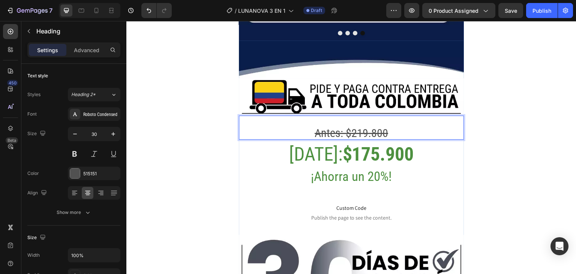
click at [373, 126] on s "Antes: $219.800" at bounding box center [352, 132] width 74 height 13
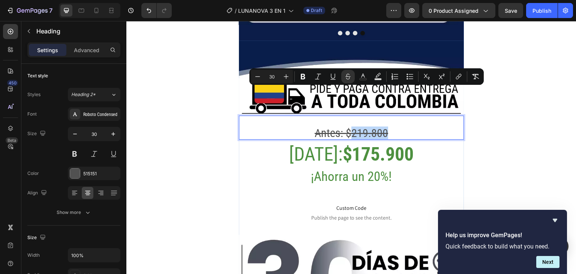
drag, startPoint x: 373, startPoint y: 96, endPoint x: 351, endPoint y: 93, distance: 21.9
click at [351, 126] on s "Antes: $219.800" at bounding box center [352, 132] width 74 height 13
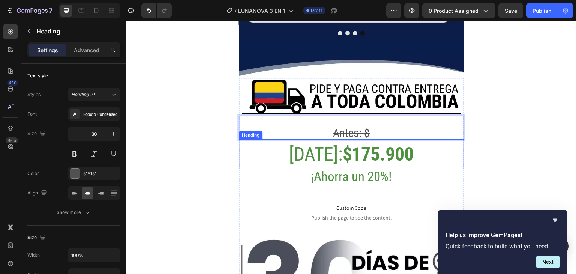
click at [383, 143] on strong "$175.900" at bounding box center [378, 154] width 71 height 22
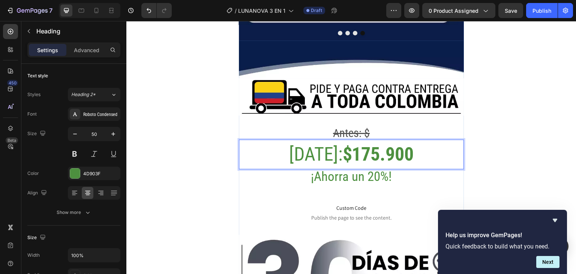
click at [381, 143] on strong "$175.900" at bounding box center [378, 154] width 71 height 22
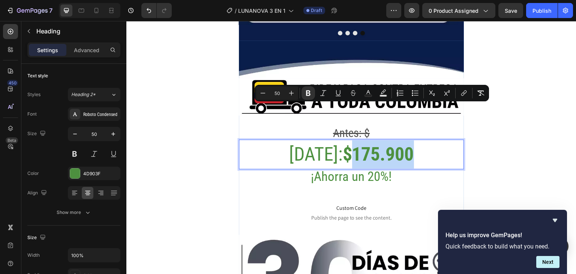
drag, startPoint x: 382, startPoint y: 116, endPoint x: 342, endPoint y: 115, distance: 39.8
click at [343, 143] on strong "$175.900" at bounding box center [378, 154] width 71 height 22
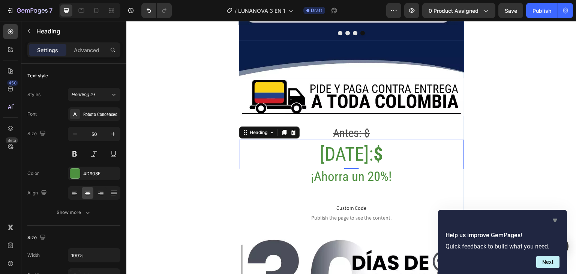
click at [554, 219] on icon "Hide survey" at bounding box center [555, 220] width 5 height 3
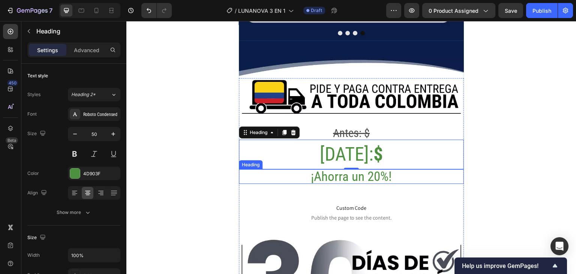
click at [367, 169] on h2 "¡Ahorra un 20%!" at bounding box center [351, 176] width 225 height 15
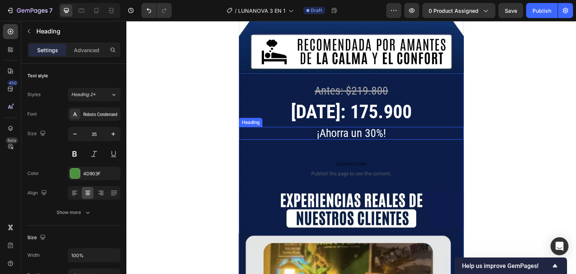
scroll to position [1645, 0]
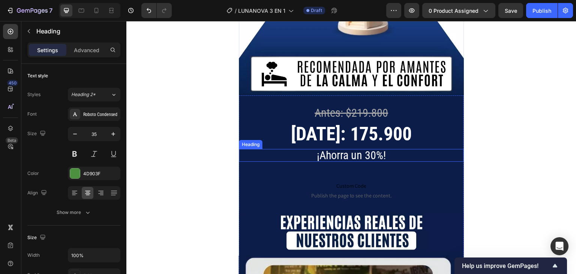
click at [369, 149] on h2 "¡Ahorra un 30%!" at bounding box center [351, 155] width 225 height 13
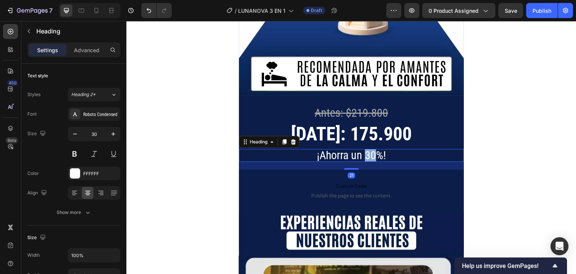
click at [369, 149] on h2 "¡Ahorra un 30%!" at bounding box center [351, 155] width 225 height 13
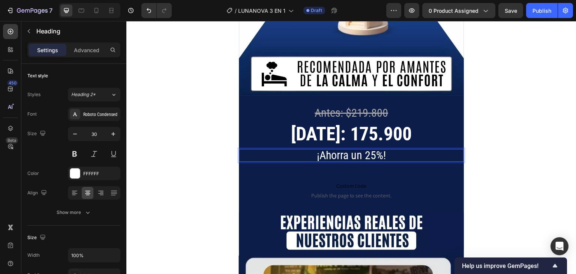
click at [374, 123] on strong "[DATE]: 175.900" at bounding box center [351, 134] width 121 height 22
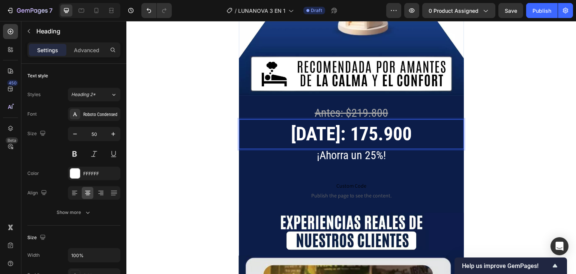
click at [377, 123] on strong "[DATE]: 175.900" at bounding box center [351, 134] width 121 height 22
drag, startPoint x: 378, startPoint y: 93, endPoint x: 341, endPoint y: 92, distance: 37.2
click at [341, 123] on strong "[DATE]: 175.900" at bounding box center [351, 134] width 121 height 22
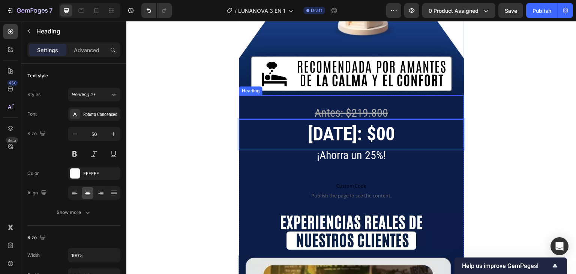
click at [358, 106] on s "Antes: $219.800" at bounding box center [352, 112] width 74 height 13
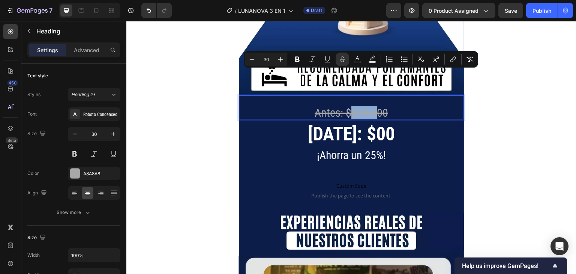
drag, startPoint x: 349, startPoint y: 77, endPoint x: 372, endPoint y: 77, distance: 22.9
click at [372, 106] on s "Antes: $219.800" at bounding box center [352, 112] width 74 height 13
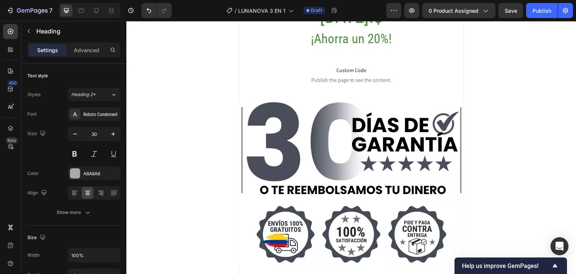
scroll to position [2245, 0]
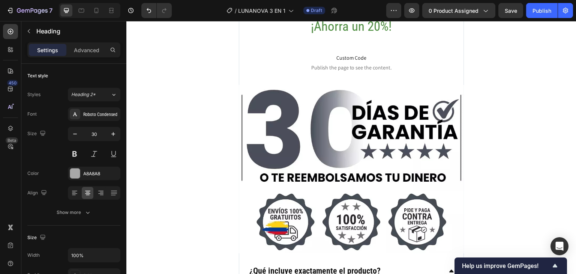
click at [368, 102] on img at bounding box center [351, 138] width 225 height 106
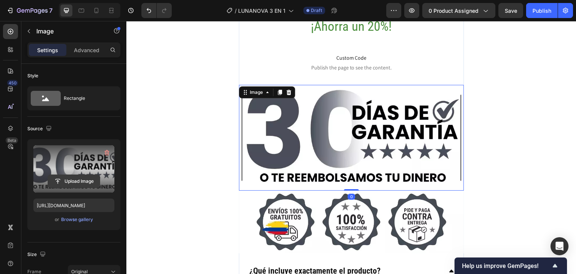
click at [57, 187] on input "file" at bounding box center [74, 181] width 52 height 13
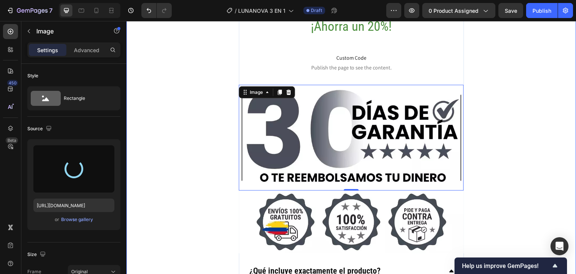
type input "[URL][DOMAIN_NAME]"
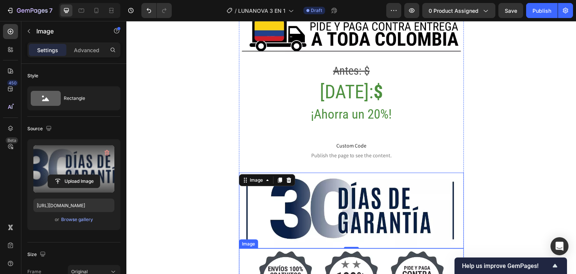
scroll to position [2170, 0]
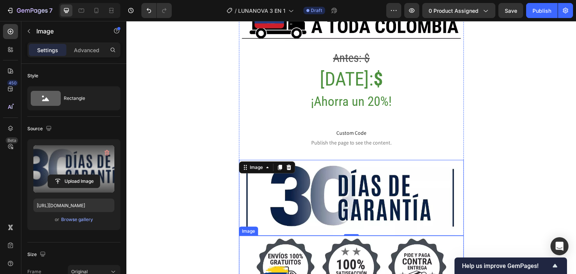
click at [286, 236] on img at bounding box center [351, 267] width 225 height 63
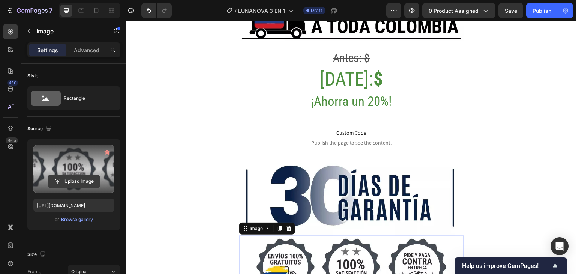
click at [68, 186] on input "file" at bounding box center [74, 181] width 52 height 13
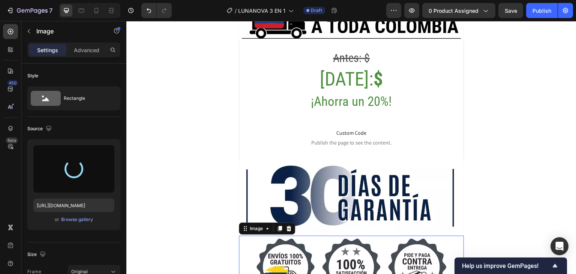
type input "[URL][DOMAIN_NAME]"
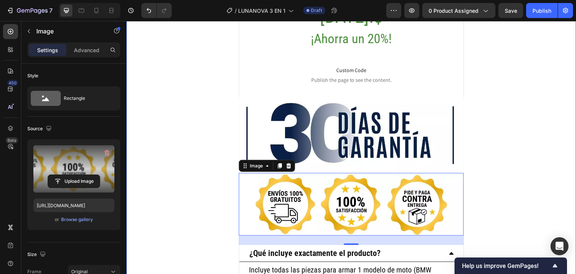
scroll to position [2245, 0]
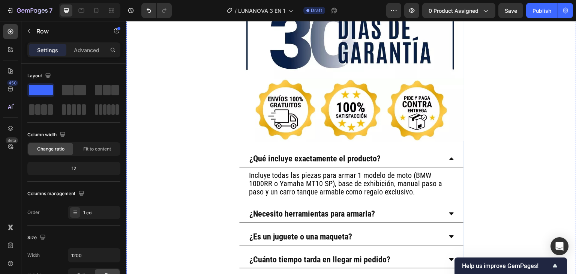
scroll to position [2400, 0]
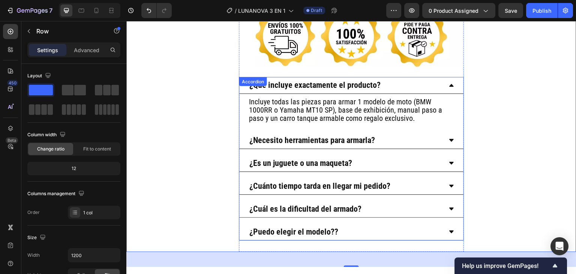
click at [312, 80] on strong "¿Qué incluye exactamente el producto?" at bounding box center [314, 84] width 131 height 9
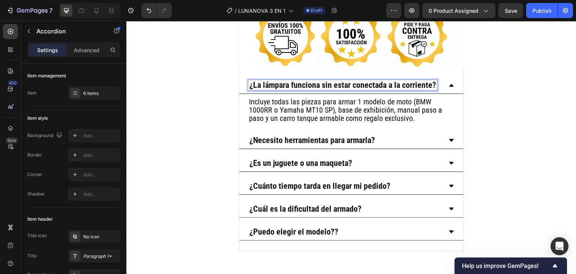
click at [273, 97] on h2 "Incluye todas las piezas para armar 1 modelo de moto (BMW 1000RR o Yamaha MT10 …" at bounding box center [351, 110] width 206 height 26
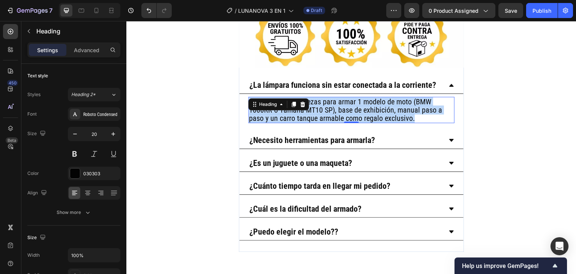
click at [273, 98] on p "Incluye todas las piezas para armar 1 modelo de moto (BMW 1000RR o Yamaha MT10 …" at bounding box center [351, 110] width 205 height 25
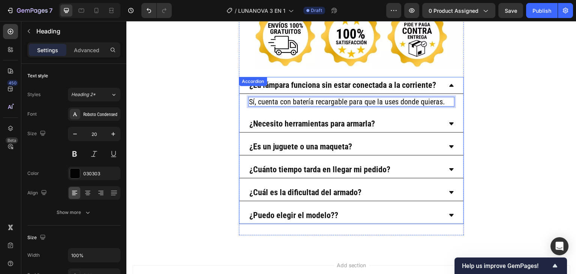
click at [302, 119] on strong "¿Necesito herramientas para armarla?" at bounding box center [312, 123] width 126 height 9
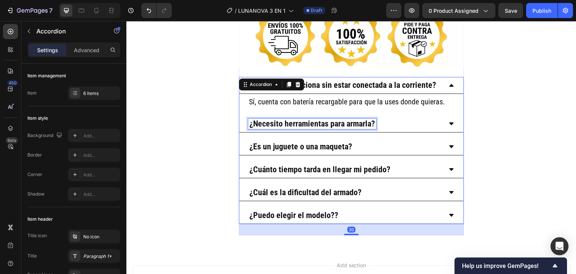
click at [302, 119] on strong "¿Necesito herramientas para armarla?" at bounding box center [312, 123] width 126 height 9
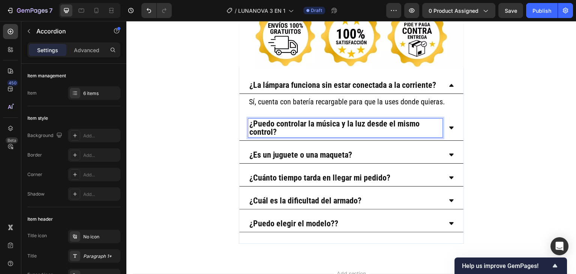
click at [449, 125] on icon at bounding box center [452, 128] width 6 height 6
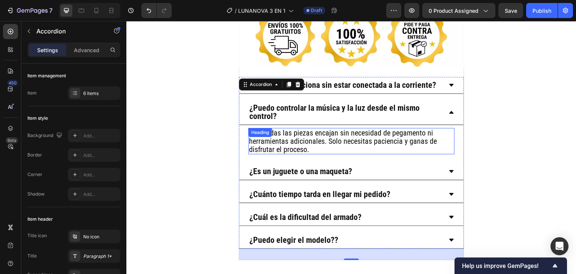
click at [313, 128] on h2 "¡No! Todas las piezas encajan sin necesidad de pegamento ni herramientas adicio…" at bounding box center [351, 141] width 206 height 26
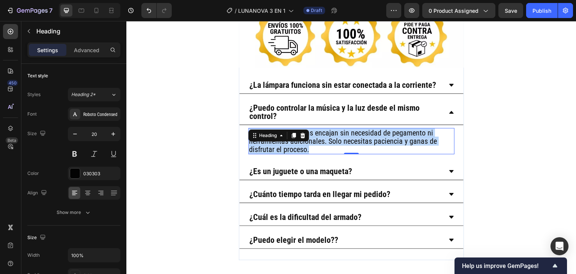
click at [313, 129] on p "¡No! Todas las piezas encajan sin necesidad de pegamento ni herramientas adicio…" at bounding box center [351, 141] width 205 height 25
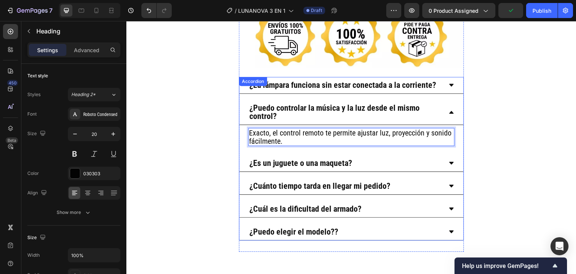
click at [301, 158] on strong "¿Es un juguete o una maqueta?" at bounding box center [300, 162] width 103 height 9
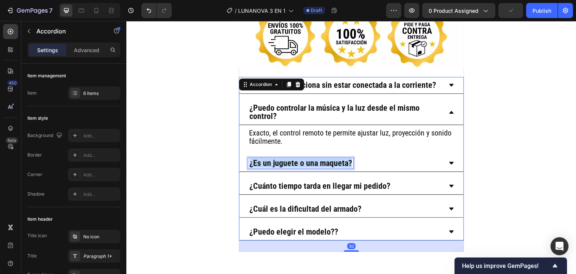
click at [301, 158] on strong "¿Es un juguete o una maqueta?" at bounding box center [300, 162] width 103 height 9
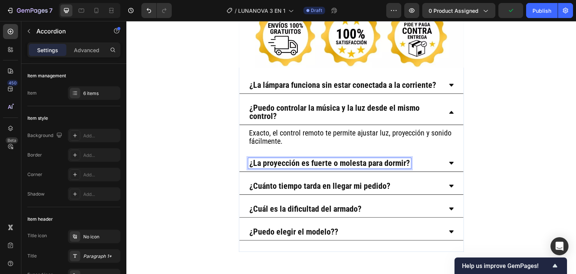
click at [423, 158] on div "¿La proyección es fuerte o molesta para dormir?" at bounding box center [345, 163] width 194 height 11
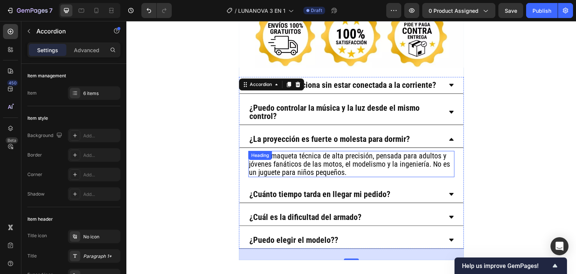
click at [408, 151] on h2 "Es una maqueta técnica de alta precisión, pensada para adultos y jóvenes fanáti…" at bounding box center [351, 164] width 206 height 26
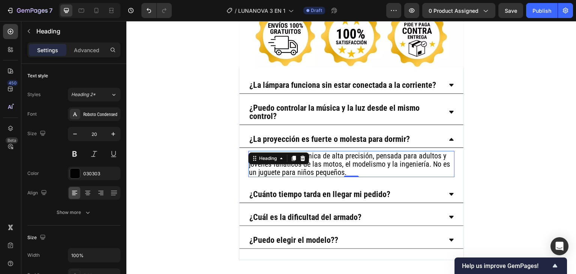
click at [408, 152] on p "Es una maqueta técnica de alta precisión, pensada para adultos y jóvenes fanáti…" at bounding box center [351, 164] width 205 height 25
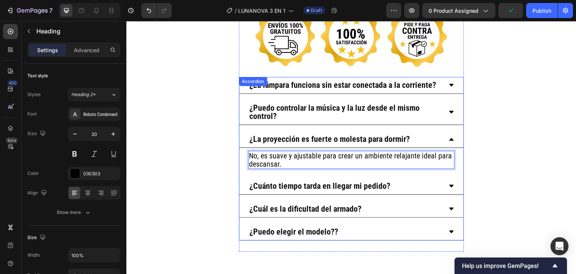
click at [341, 181] on strong "¿Cuánto tiempo tarda en llegar mi pedido?" at bounding box center [319, 185] width 141 height 9
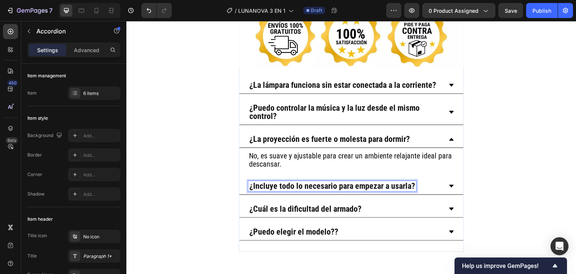
click at [442, 178] on div "¿Incluye todo lo necesario para empezar a usarla?" at bounding box center [351, 186] width 224 height 17
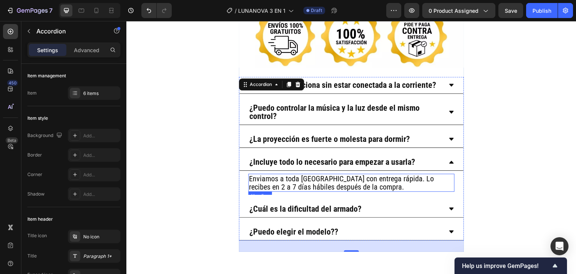
click at [385, 174] on h2 "Enviamos a toda [GEOGRAPHIC_DATA] con entrega rápida. Lo recibes en 2 a 7 días …" at bounding box center [351, 183] width 206 height 18
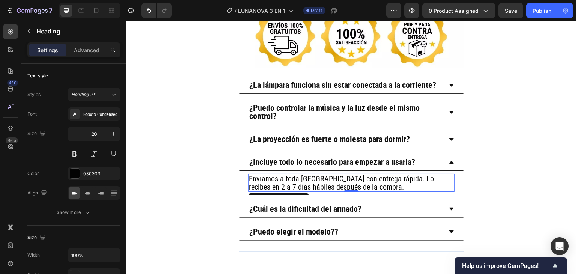
click at [385, 174] on h2 "Enviamos a toda [GEOGRAPHIC_DATA] con entrega rápida. Lo recibes en 2 a 7 días …" at bounding box center [351, 183] width 206 height 18
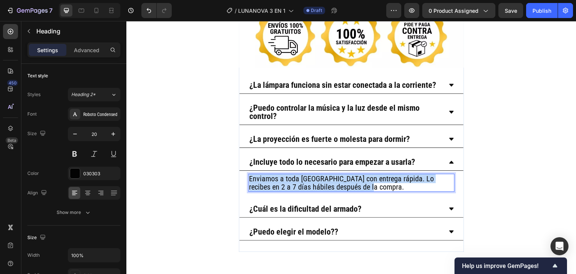
click at [385, 174] on p "Enviamos a toda [GEOGRAPHIC_DATA] con entrega rápida. Lo recibes en 2 a 7 días …" at bounding box center [351, 182] width 205 height 17
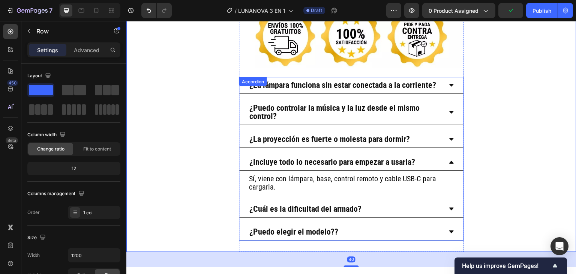
click at [451, 201] on div "¿Cuál es la dificultad del armado?" at bounding box center [351, 209] width 224 height 17
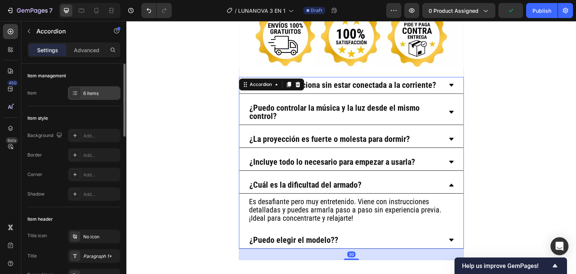
click at [81, 94] on div "6 items" at bounding box center [94, 93] width 53 height 14
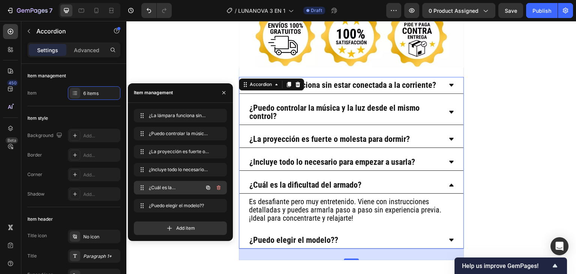
click at [219, 191] on button "button" at bounding box center [218, 187] width 11 height 11
click at [219, 191] on button "Delete" at bounding box center [213, 187] width 21 height 11
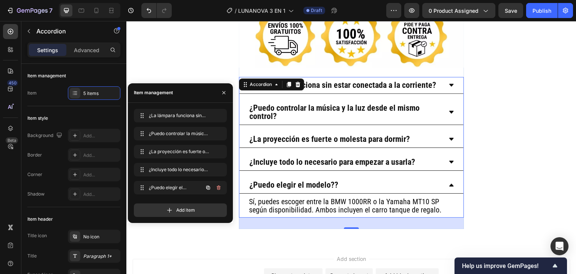
click at [219, 191] on button "button" at bounding box center [218, 187] width 11 height 11
click at [219, 191] on button "Delete" at bounding box center [213, 187] width 21 height 11
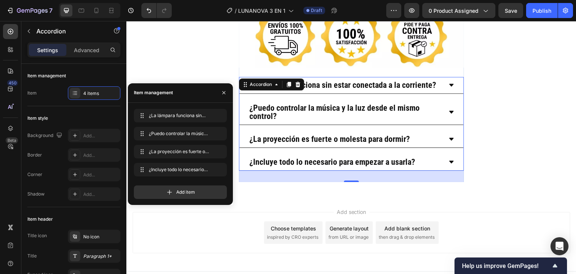
scroll to position [2370, 0]
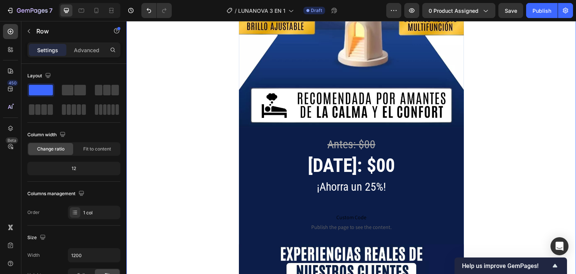
scroll to position [1545, 0]
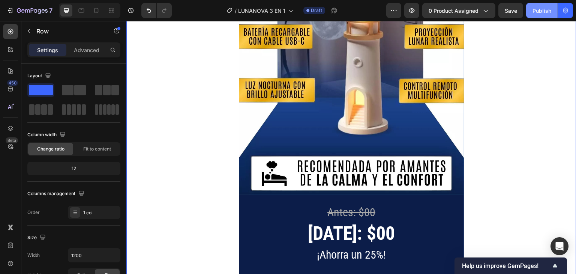
click at [539, 12] on div "Publish" at bounding box center [542, 11] width 19 height 8
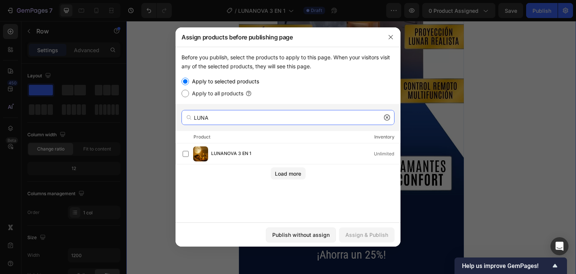
drag, startPoint x: 261, startPoint y: 122, endPoint x: 260, endPoint y: 132, distance: 10.9
click at [261, 121] on input "LUNA" at bounding box center [288, 117] width 213 height 15
type input "LUNA"
click at [298, 171] on div "Load more" at bounding box center [288, 174] width 26 height 8
click at [387, 39] on button "button" at bounding box center [391, 37] width 12 height 12
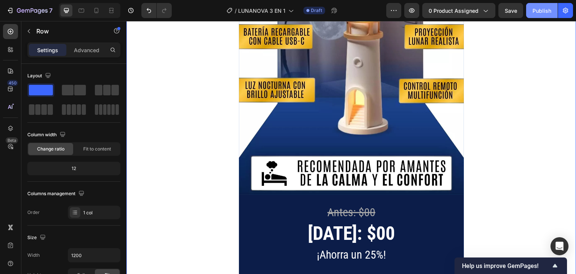
click at [534, 11] on div "Publish" at bounding box center [542, 11] width 19 height 8
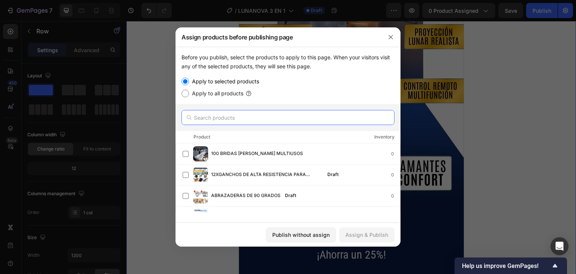
click at [263, 120] on input "text" at bounding box center [288, 117] width 213 height 15
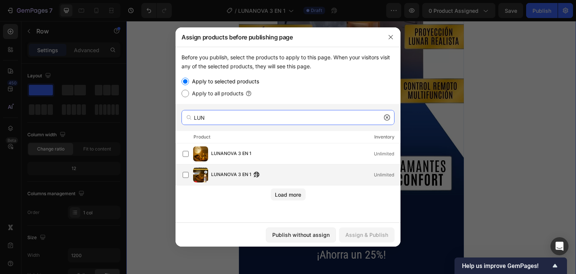
type input "LUN"
drag, startPoint x: 230, startPoint y: 175, endPoint x: 238, endPoint y: 177, distance: 8.1
click at [230, 176] on span "LUNANOVA 3 EN 1" at bounding box center [231, 175] width 40 height 8
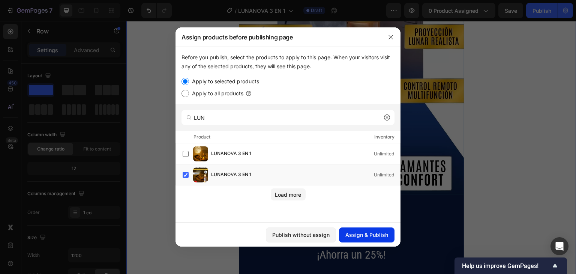
click at [359, 240] on button "Assign & Publish" at bounding box center [367, 234] width 56 height 15
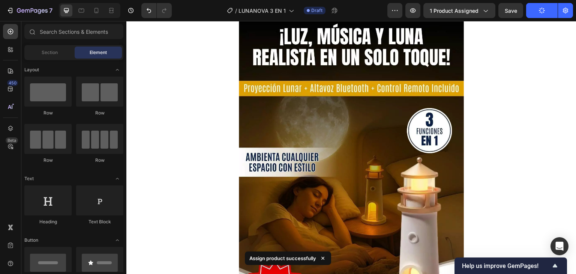
scroll to position [0, 0]
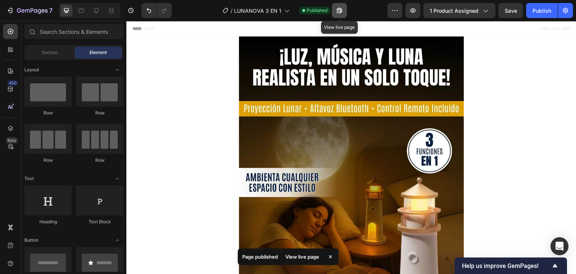
click at [341, 8] on icon "button" at bounding box center [339, 11] width 6 height 6
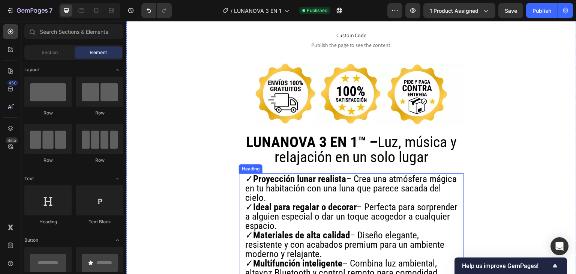
scroll to position [525, 0]
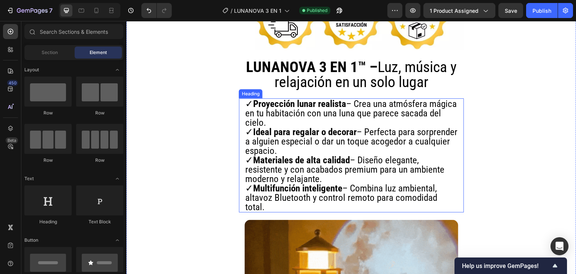
click at [319, 108] on p "✓ Proyección lunar realista – Crea una atmósfera mágica en tu habitación con un…" at bounding box center [351, 155] width 212 height 113
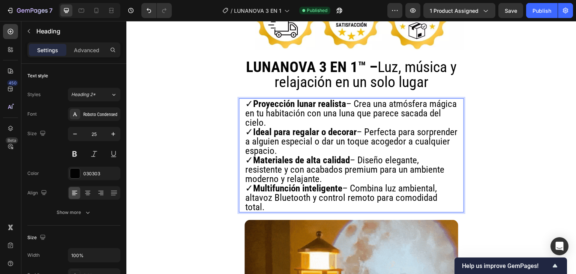
click at [318, 126] on strong "Ideal para regalar o decorar" at bounding box center [305, 131] width 104 height 11
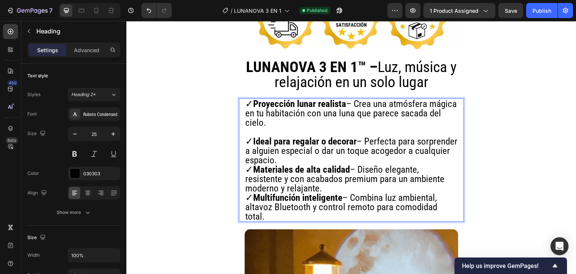
click at [332, 148] on p "✓ Proyección lunar realista – Crea una atmósfera mágica en tu habitación con un…" at bounding box center [351, 160] width 212 height 122
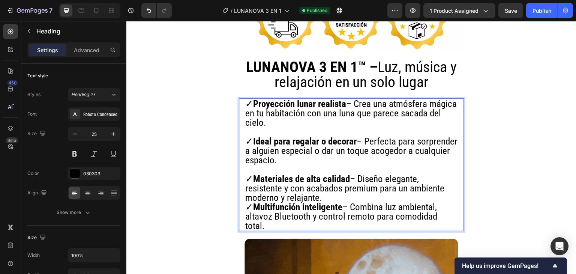
click at [330, 185] on p "✓ Proyección lunar realista – Crea una atmósfera mágica en tu habitación con un…" at bounding box center [351, 164] width 212 height 131
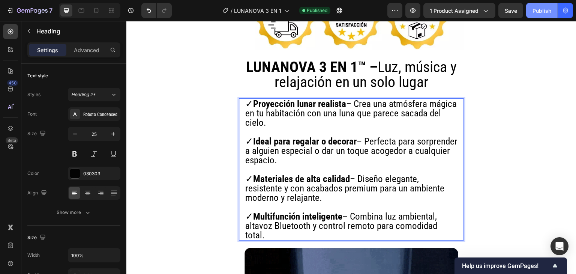
click at [539, 9] on div "Publish" at bounding box center [542, 11] width 19 height 8
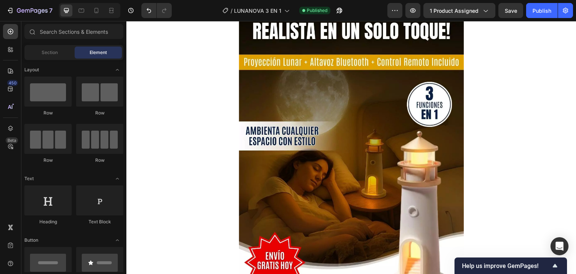
scroll to position [0, 0]
